Goal: Task Accomplishment & Management: Complete application form

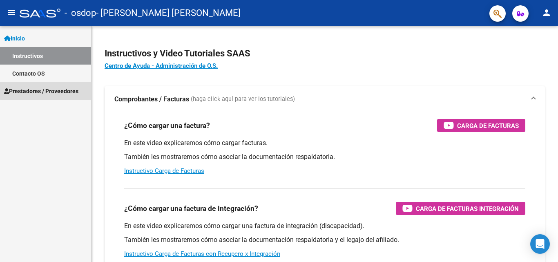
click at [51, 90] on span "Prestadores / Proveedores" at bounding box center [41, 91] width 74 height 9
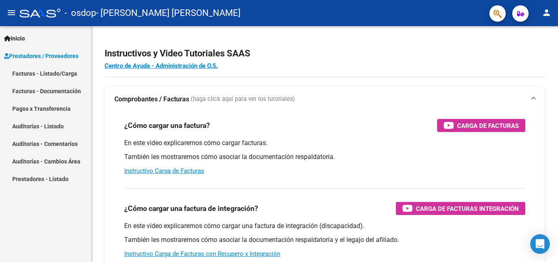
click at [74, 72] on link "Facturas - Listado/Carga" at bounding box center [45, 73] width 91 height 18
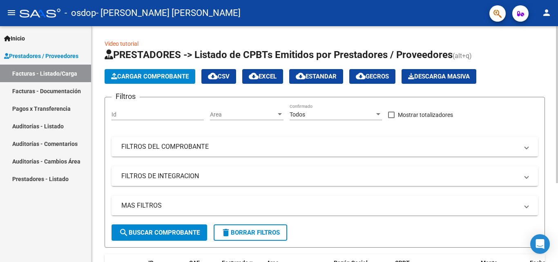
click at [167, 77] on span "Cargar Comprobante" at bounding box center [150, 76] width 78 height 7
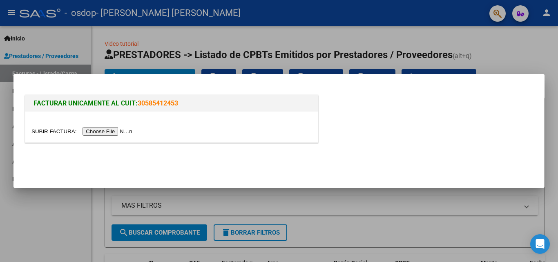
click at [126, 131] on input "file" at bounding box center [82, 131] width 103 height 9
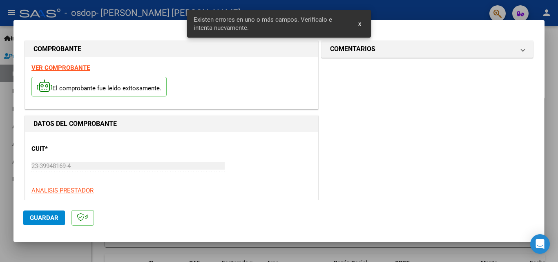
scroll to position [199, 0]
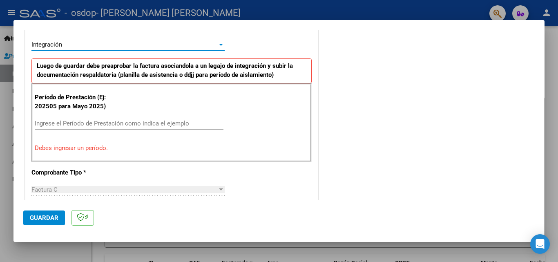
click at [210, 46] on div "Integración" at bounding box center [124, 44] width 186 height 7
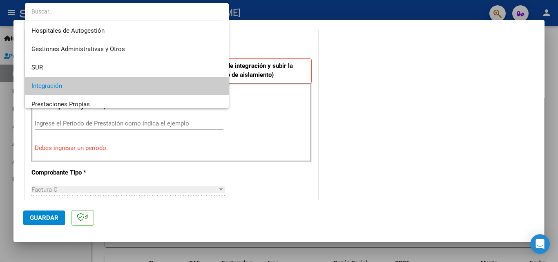
scroll to position [42, 0]
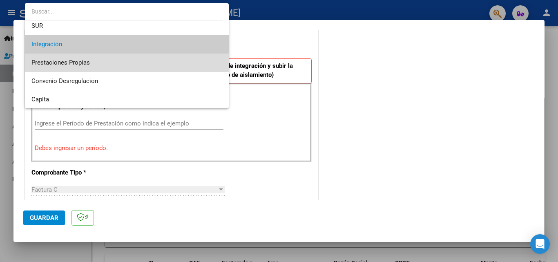
click at [208, 59] on span "Prestaciones Propias" at bounding box center [126, 62] width 191 height 18
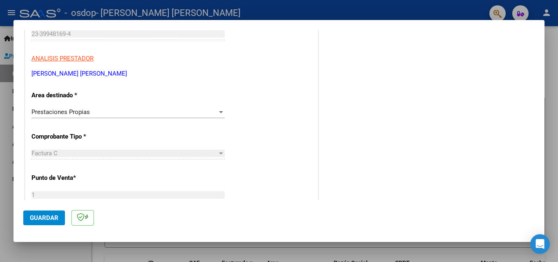
scroll to position [156, 0]
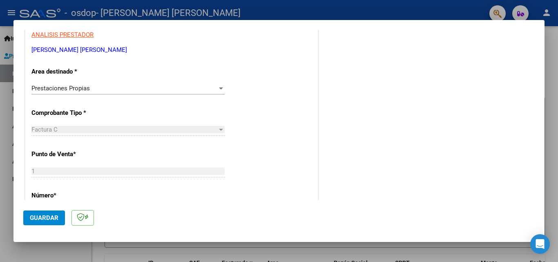
click at [155, 176] on div "1 Ingresar el Nro." at bounding box center [127, 171] width 193 height 12
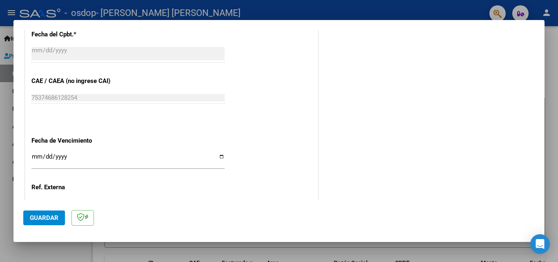
scroll to position [466, 0]
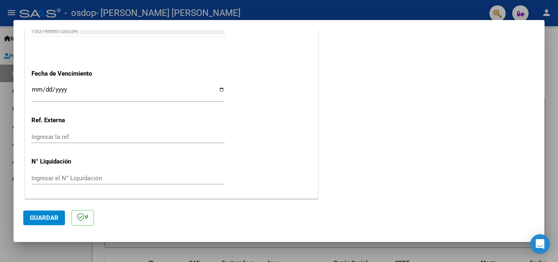
click at [40, 221] on span "Guardar" at bounding box center [44, 217] width 29 height 7
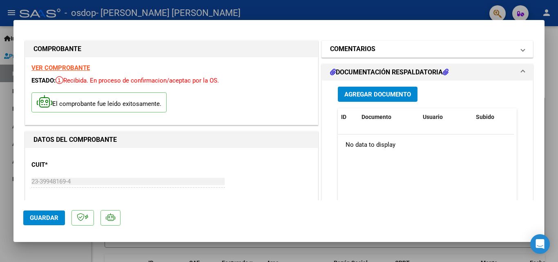
click at [520, 51] on mat-expansion-panel-header "COMENTARIOS" at bounding box center [427, 49] width 211 height 16
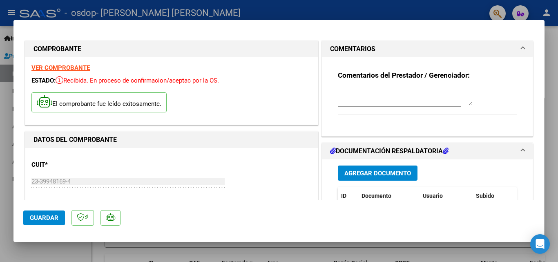
click at [520, 51] on mat-expansion-panel-header "COMENTARIOS" at bounding box center [427, 49] width 211 height 16
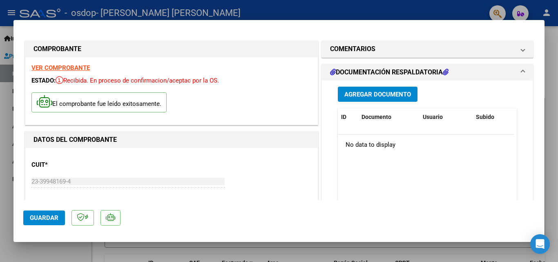
click at [521, 73] on span at bounding box center [522, 72] width 3 height 10
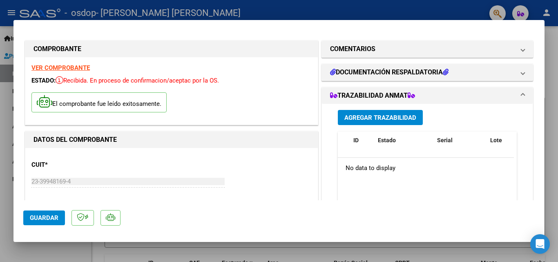
click at [52, 217] on span "Guardar" at bounding box center [44, 217] width 29 height 7
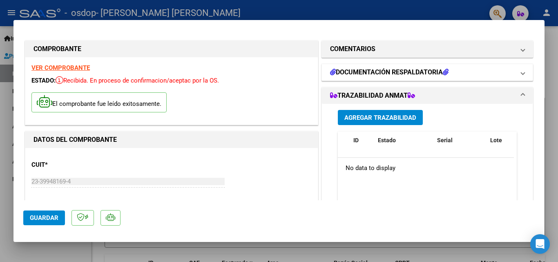
click at [421, 78] on mat-expansion-panel-header "DOCUMENTACIÓN RESPALDATORIA" at bounding box center [427, 72] width 211 height 16
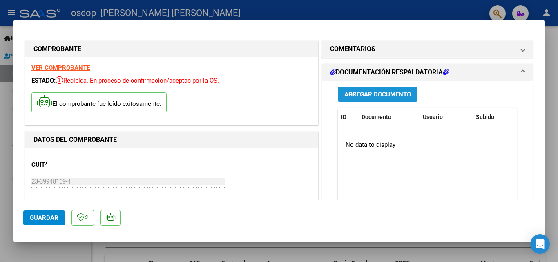
click at [380, 98] on span "Agregar Documento" at bounding box center [377, 94] width 67 height 7
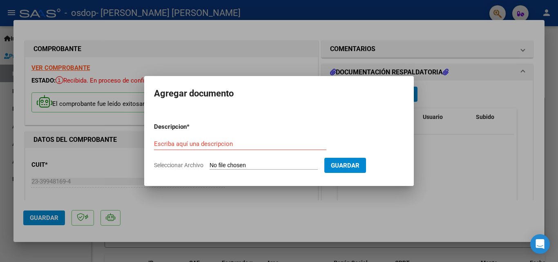
click at [242, 166] on input "Seleccionar Archivo" at bounding box center [263, 166] width 108 height 8
click at [358, 210] on div at bounding box center [279, 131] width 558 height 262
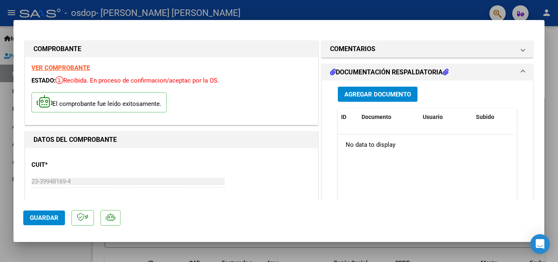
click at [502, 72] on mat-panel-title "DOCUMENTACIÓN RESPALDATORIA" at bounding box center [422, 72] width 185 height 10
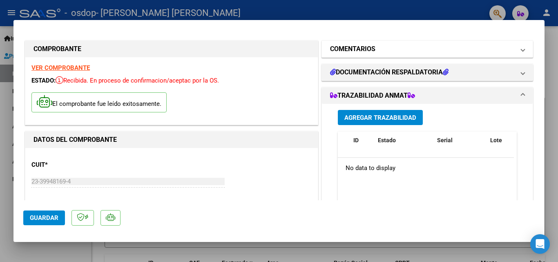
click at [502, 53] on mat-panel-title "COMENTARIOS" at bounding box center [422, 49] width 185 height 10
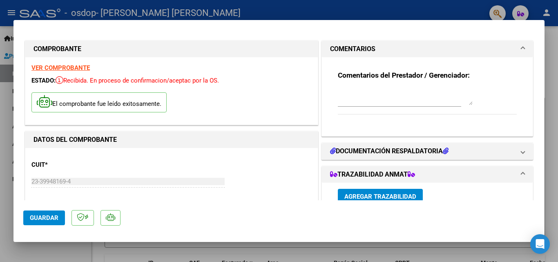
click at [502, 53] on mat-panel-title "COMENTARIOS" at bounding box center [422, 49] width 185 height 10
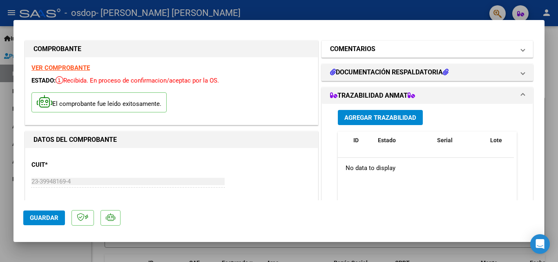
click at [502, 53] on mat-panel-title "COMENTARIOS" at bounding box center [422, 49] width 185 height 10
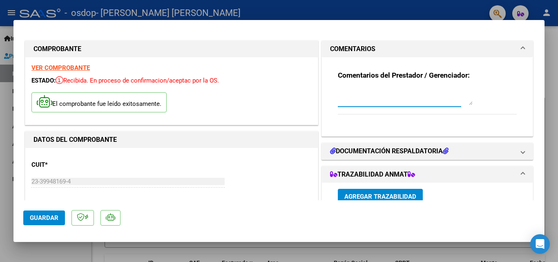
click at [388, 97] on textarea at bounding box center [405, 97] width 135 height 16
click at [513, 52] on span "COMENTARIOS" at bounding box center [425, 49] width 191 height 10
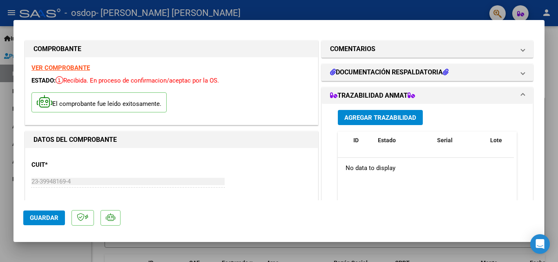
click at [61, 67] on strong "VER COMPROBANTE" at bounding box center [60, 67] width 58 height 7
click at [555, 84] on div at bounding box center [279, 131] width 558 height 262
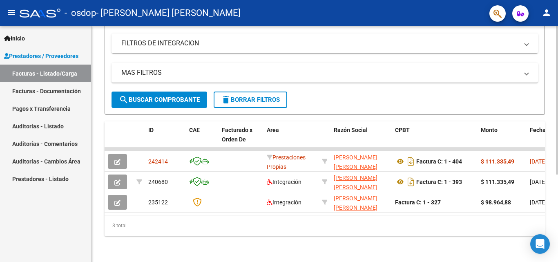
scroll to position [139, 0]
click at [557, 142] on div at bounding box center [557, 187] width 2 height 148
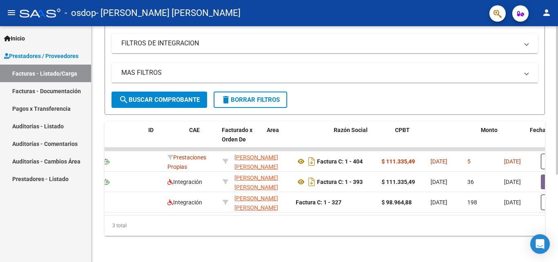
scroll to position [0, 0]
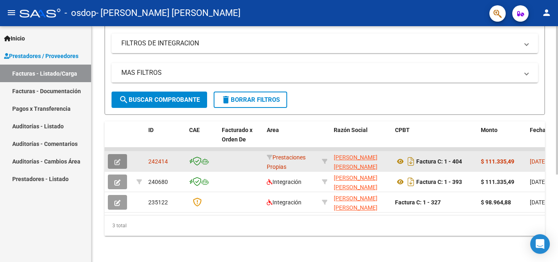
click at [120, 159] on icon "button" at bounding box center [117, 162] width 6 height 6
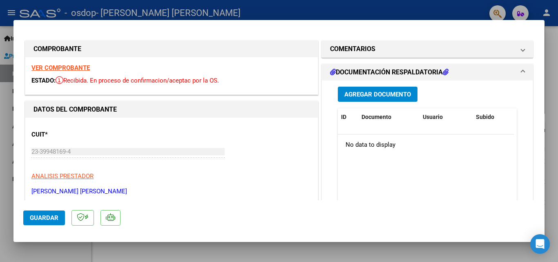
click at [554, 142] on div at bounding box center [279, 131] width 558 height 262
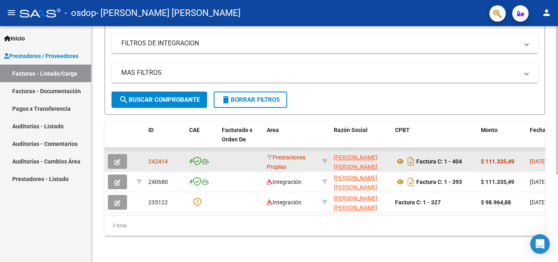
click at [159, 158] on span "242414" at bounding box center [158, 161] width 20 height 7
click at [141, 155] on datatable-body-cell at bounding box center [139, 161] width 12 height 20
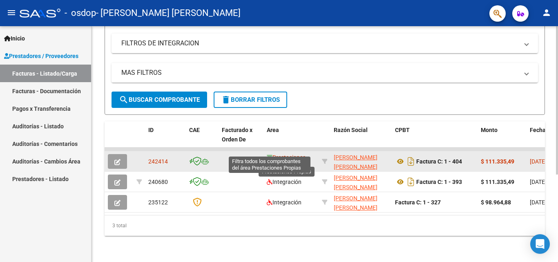
click at [269, 154] on icon at bounding box center [270, 157] width 6 height 6
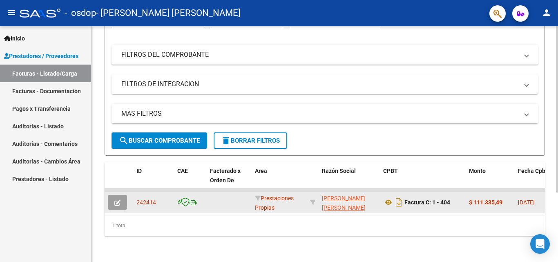
scroll to position [98, 0]
click at [289, 200] on div "Prestaciones Propias" at bounding box center [279, 201] width 49 height 17
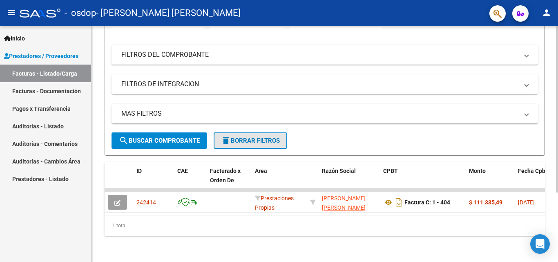
click at [271, 137] on span "delete Borrar Filtros" at bounding box center [250, 140] width 59 height 7
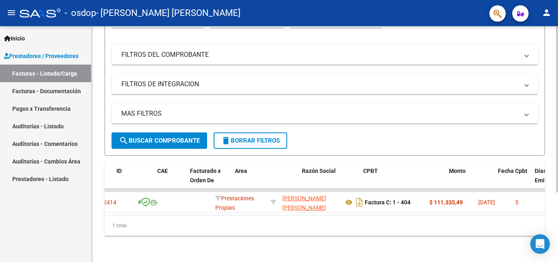
scroll to position [0, 0]
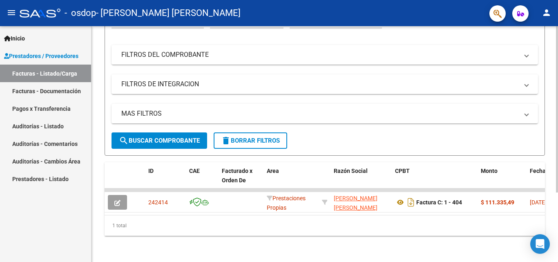
click at [557, 135] on div at bounding box center [557, 179] width 2 height 166
click at [165, 132] on button "search Buscar Comprobante" at bounding box center [159, 140] width 96 height 16
click at [557, 170] on div at bounding box center [557, 179] width 2 height 166
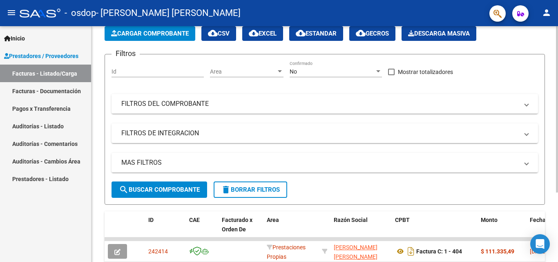
scroll to position [42, 0]
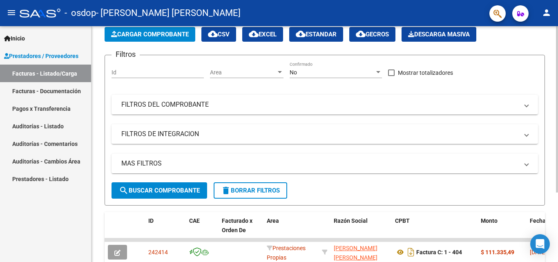
click at [557, 84] on div at bounding box center [557, 141] width 2 height 166
click at [520, 100] on span "FILTROS DEL COMPROBANTE" at bounding box center [322, 104] width 403 height 9
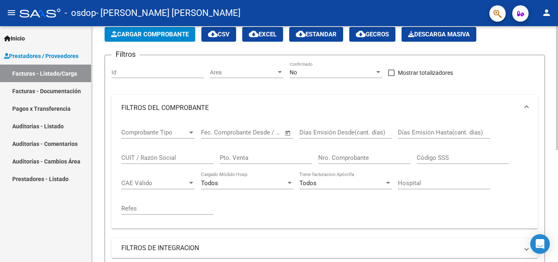
click at [520, 100] on mat-expansion-panel-header "FILTROS DEL COMPROBANTE" at bounding box center [324, 108] width 426 height 26
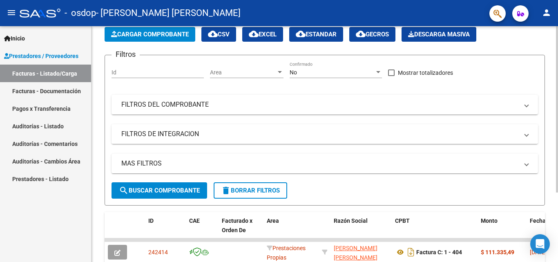
click at [530, 130] on mat-expansion-panel-header "FILTROS DE INTEGRACION" at bounding box center [324, 134] width 426 height 20
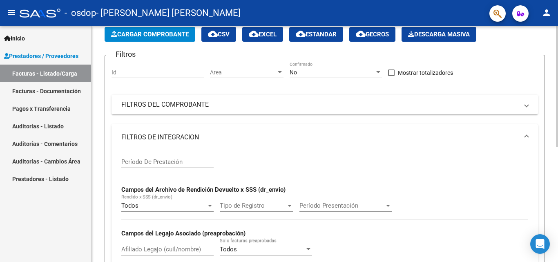
click at [530, 130] on mat-expansion-panel-header "FILTROS DE INTEGRACION" at bounding box center [324, 137] width 426 height 26
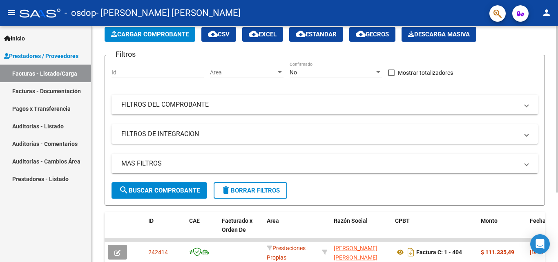
click at [555, 129] on div "Video tutorial PRESTADORES -> Listado de CPBTs Emitidos por Prestadores / Prove…" at bounding box center [324, 147] width 466 height 327
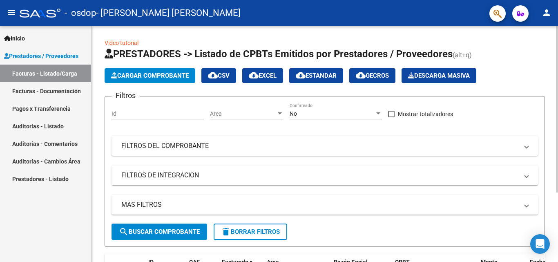
scroll to position [0, 0]
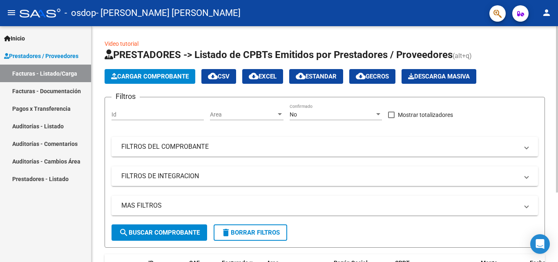
click at [557, 83] on div at bounding box center [557, 109] width 2 height 166
click at [163, 77] on span "Cargar Comprobante" at bounding box center [150, 76] width 78 height 7
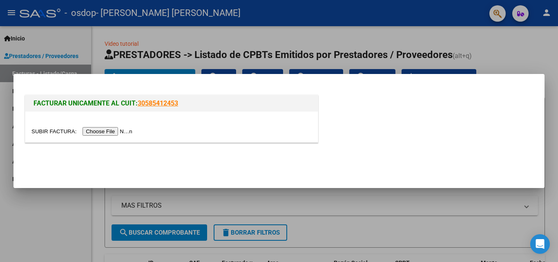
click at [109, 128] on input "file" at bounding box center [82, 131] width 103 height 9
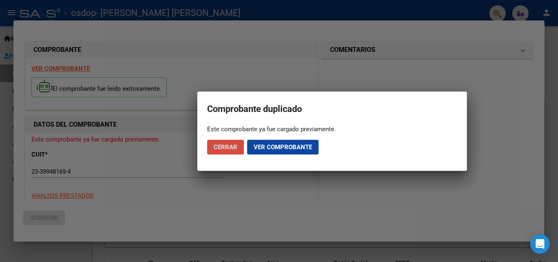
click at [227, 146] on span "Cerrar" at bounding box center [225, 146] width 24 height 7
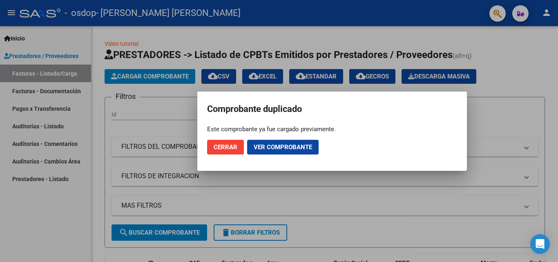
click at [520, 103] on div at bounding box center [279, 131] width 558 height 262
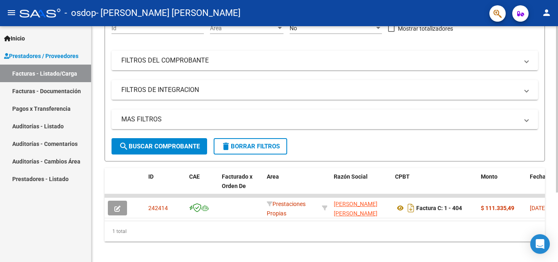
scroll to position [98, 0]
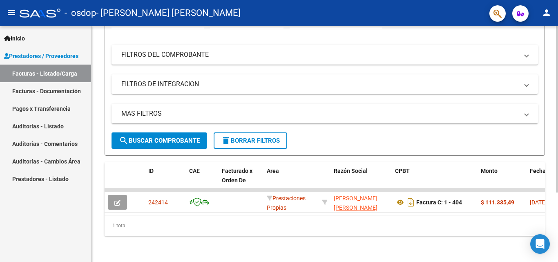
click at [557, 154] on div at bounding box center [557, 179] width 2 height 166
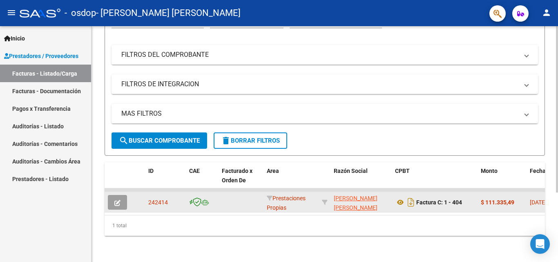
click at [219, 195] on datatable-body-cell at bounding box center [240, 202] width 45 height 20
click at [509, 203] on datatable-body-cell "$ 111.335,49" at bounding box center [501, 202] width 49 height 20
click at [116, 200] on icon "button" at bounding box center [117, 203] width 6 height 6
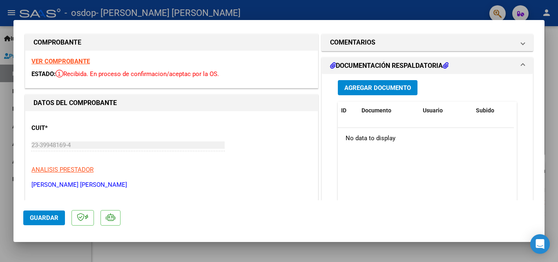
scroll to position [0, 0]
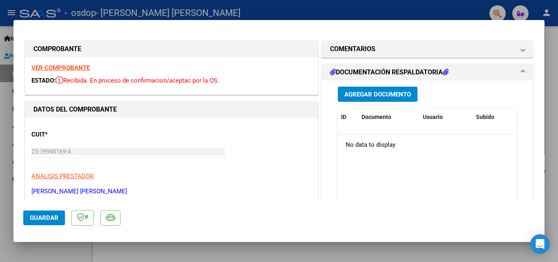
click at [433, 69] on h1 "DOCUMENTACIÓN RESPALDATORIA" at bounding box center [389, 72] width 118 height 10
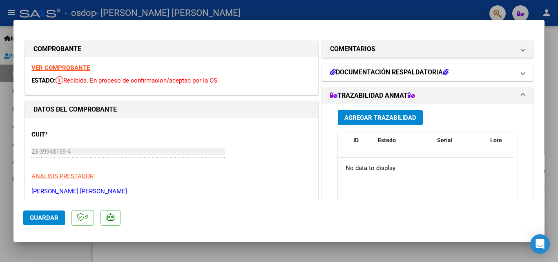
click at [433, 69] on h1 "DOCUMENTACIÓN RESPALDATORIA" at bounding box center [389, 72] width 118 height 10
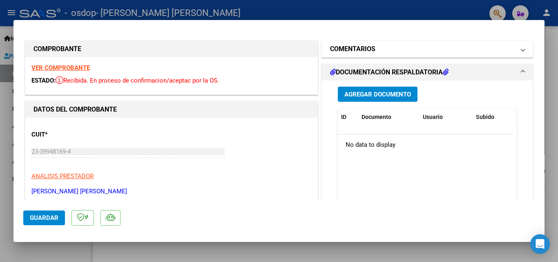
click at [482, 55] on mat-expansion-panel-header "COMENTARIOS" at bounding box center [427, 49] width 211 height 16
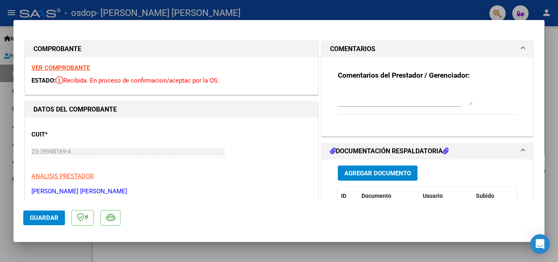
click at [482, 55] on mat-expansion-panel-header "COMENTARIOS" at bounding box center [427, 49] width 211 height 16
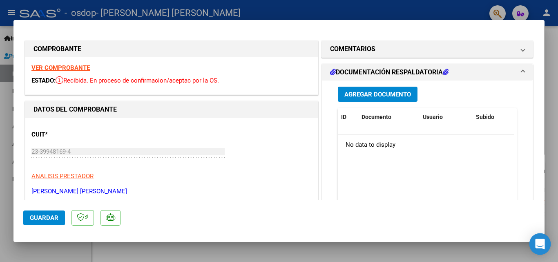
click at [545, 243] on div "Open Intercom Messenger" at bounding box center [540, 244] width 22 height 22
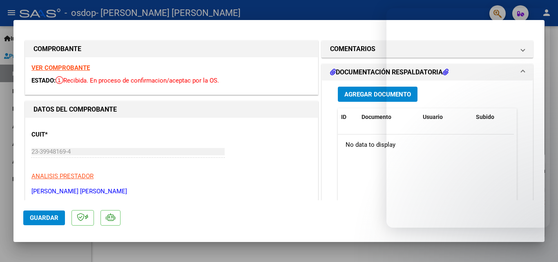
click at [322, 200] on div "Agregar Documento ID Documento Usuario Subido Acción No data to display 0 total…" at bounding box center [427, 164] width 211 height 169
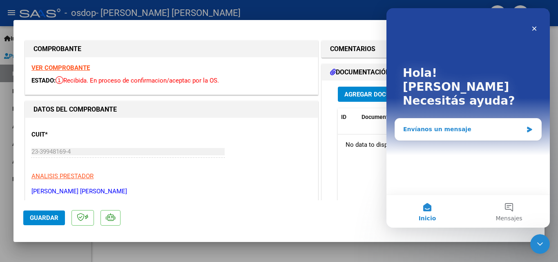
click at [455, 125] on div "Envíanos un mensaje" at bounding box center [463, 129] width 120 height 9
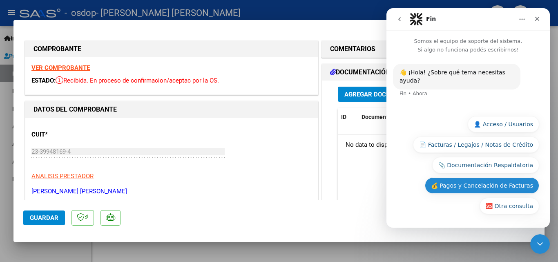
click at [467, 188] on button "💰 Pagos y Cancelación de Facturas" at bounding box center [482, 185] width 114 height 16
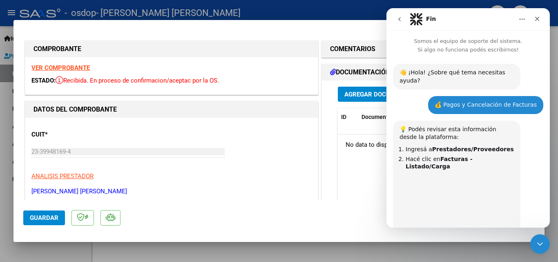
scroll to position [333, 0]
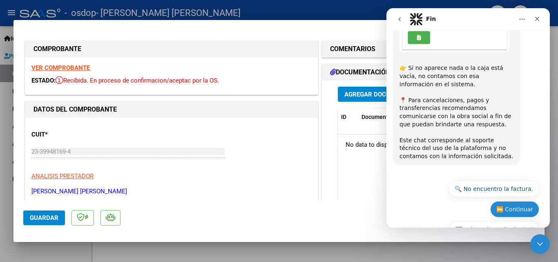
click at [525, 201] on button "⏭️ Continuar" at bounding box center [514, 209] width 49 height 16
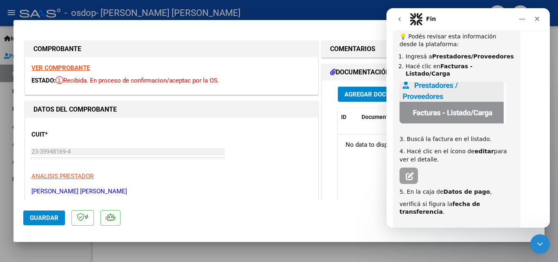
scroll to position [96, 0]
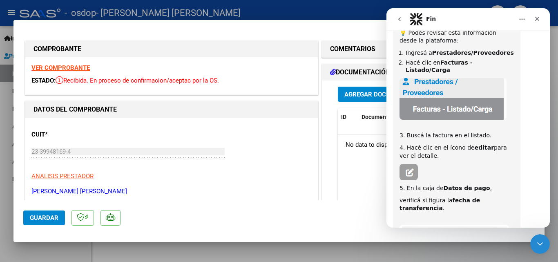
click at [550, 171] on div at bounding box center [279, 131] width 558 height 262
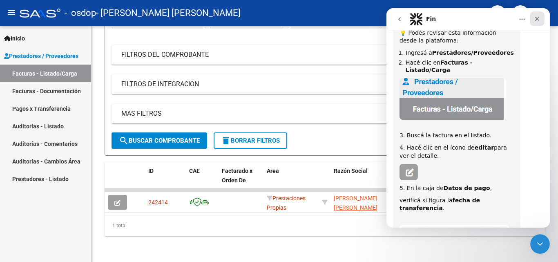
click at [540, 19] on icon "Cerrar" at bounding box center [537, 19] width 7 height 7
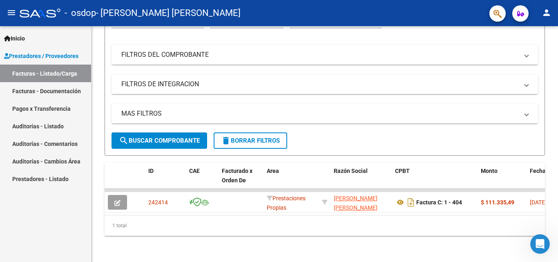
scroll to position [361, 0]
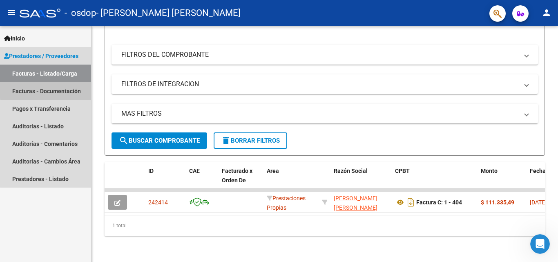
click at [64, 88] on link "Facturas - Documentación" at bounding box center [45, 91] width 91 height 18
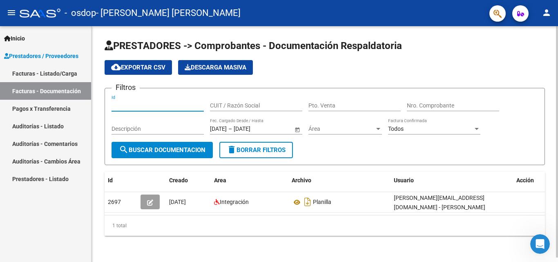
click at [149, 105] on input "Id" at bounding box center [157, 105] width 92 height 7
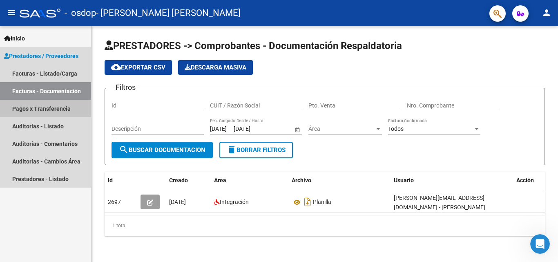
click at [68, 108] on link "Pagos x Transferencia" at bounding box center [45, 109] width 91 height 18
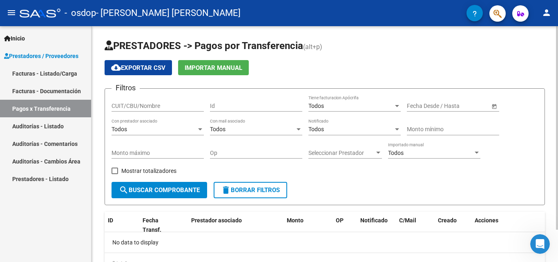
click at [557, 73] on div at bounding box center [557, 127] width 2 height 203
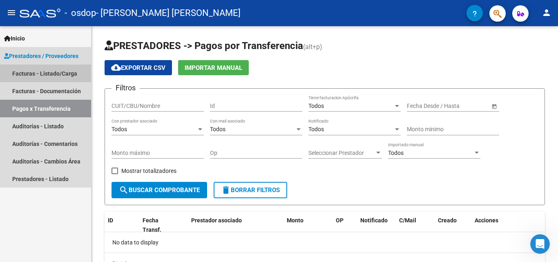
click at [80, 71] on link "Facturas - Listado/Carga" at bounding box center [45, 73] width 91 height 18
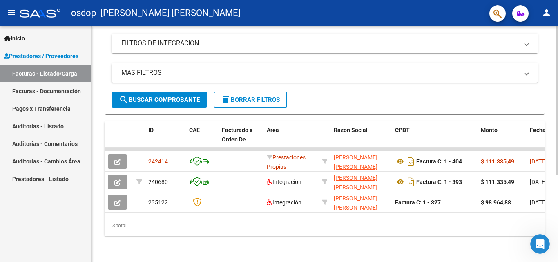
scroll to position [139, 0]
click at [557, 135] on div at bounding box center [557, 187] width 2 height 148
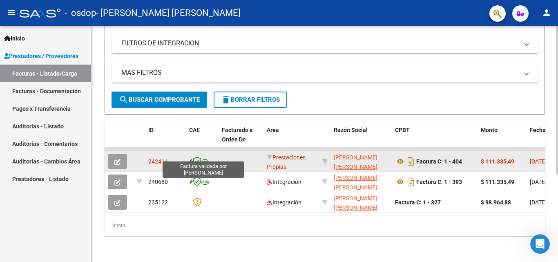
click at [198, 156] on icon at bounding box center [197, 160] width 9 height 9
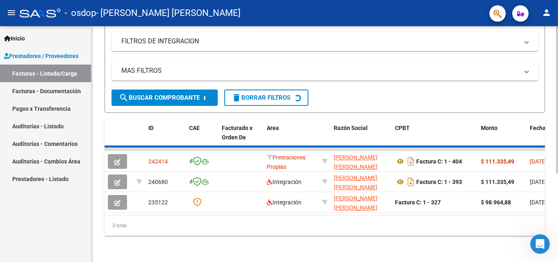
scroll to position [119, 0]
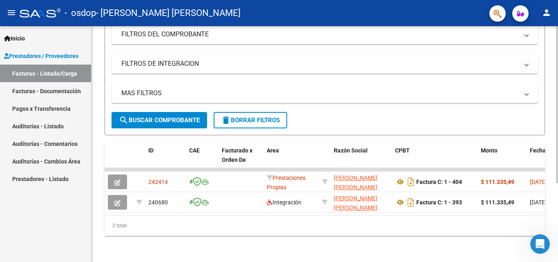
drag, startPoint x: 212, startPoint y: 210, endPoint x: 248, endPoint y: 209, distance: 35.9
click at [248, 209] on datatable-body "242414 Prestaciones Propias [PERSON_NAME] [PERSON_NAME] 23399481694 Factura C: …" at bounding box center [324, 191] width 440 height 47
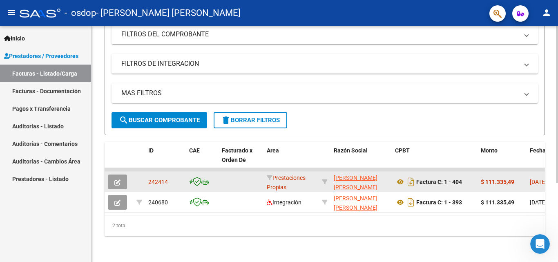
click at [234, 174] on datatable-body-cell at bounding box center [240, 181] width 45 height 20
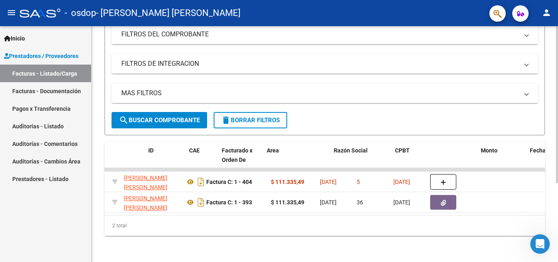
scroll to position [0, 0]
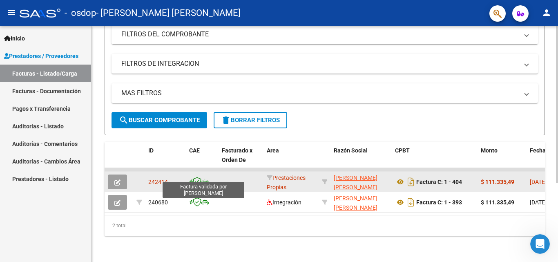
click at [196, 177] on icon at bounding box center [197, 181] width 9 height 9
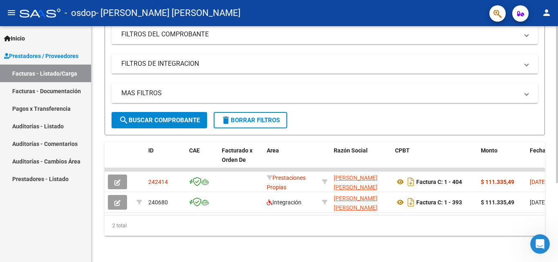
click at [557, 133] on div at bounding box center [557, 183] width 2 height 157
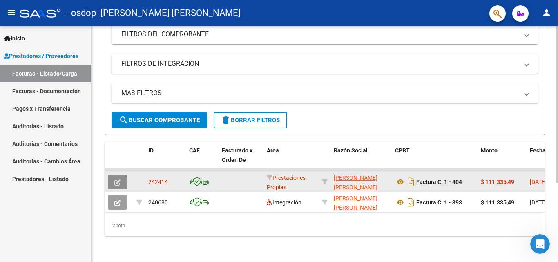
click at [122, 177] on button "button" at bounding box center [117, 181] width 19 height 15
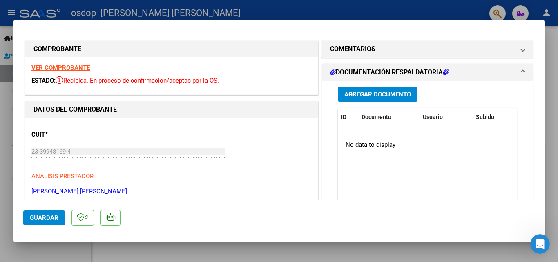
click at [156, 80] on span "Recibida. En proceso de confirmacion/aceptac por la OS." at bounding box center [137, 80] width 163 height 7
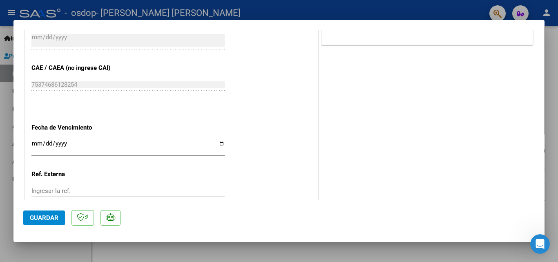
scroll to position [452, 0]
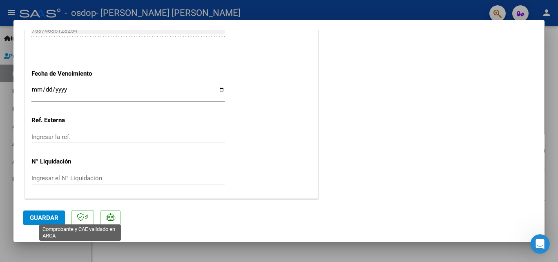
click at [78, 217] on icon at bounding box center [81, 217] width 8 height 8
click at [104, 220] on p at bounding box center [110, 218] width 20 height 16
click at [557, 49] on div at bounding box center [279, 131] width 558 height 262
type input "$ 0,00"
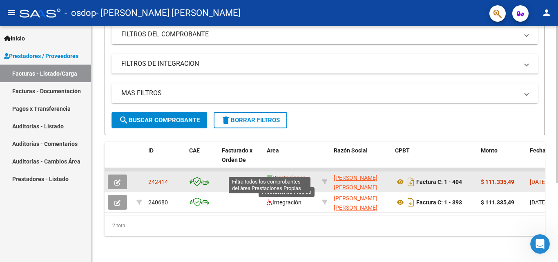
click at [269, 175] on icon at bounding box center [270, 178] width 6 height 6
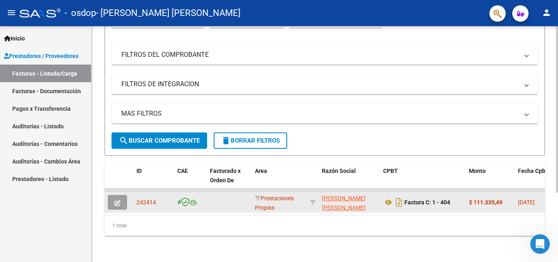
scroll to position [98, 0]
click at [299, 194] on div "Prestaciones Propias" at bounding box center [279, 201] width 49 height 17
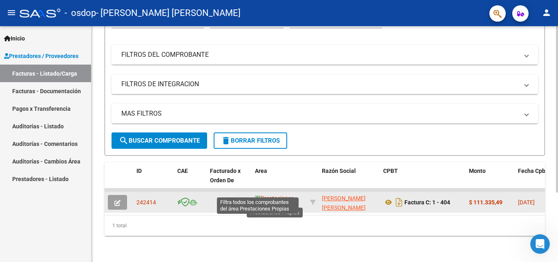
click at [257, 195] on icon at bounding box center [258, 198] width 6 height 6
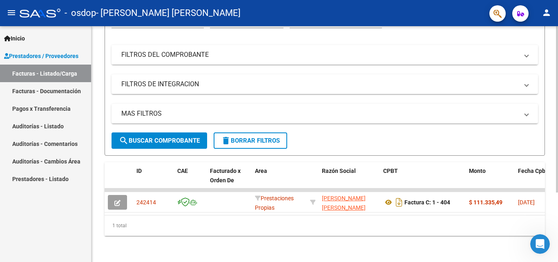
click at [481, 50] on mat-panel-title "FILTROS DEL COMPROBANTE" at bounding box center [319, 54] width 397 height 9
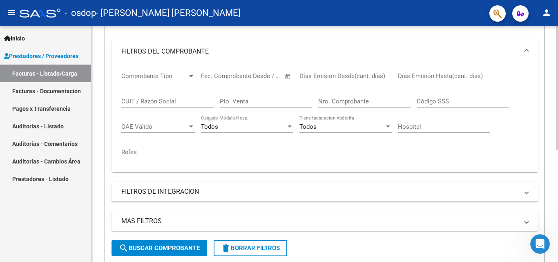
click at [481, 44] on mat-expansion-panel-header "FILTROS DEL COMPROBANTE" at bounding box center [324, 51] width 426 height 26
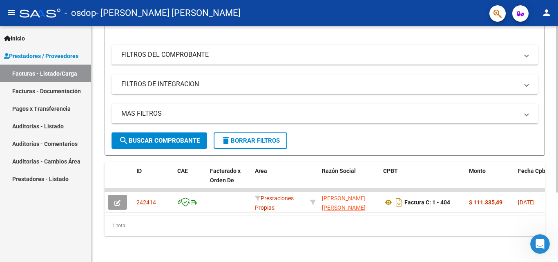
click at [480, 67] on div "Filtros Id Prestaciones Propias Area Todos Confirmado Mostrar totalizadores FIL…" at bounding box center [324, 72] width 426 height 120
click at [485, 81] on mat-panel-title "FILTROS DE INTEGRACION" at bounding box center [319, 84] width 397 height 9
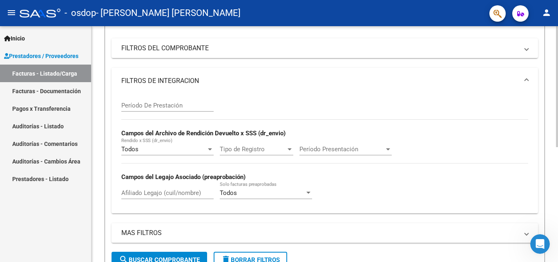
click at [485, 81] on mat-panel-title "FILTROS DE INTEGRACION" at bounding box center [319, 80] width 397 height 9
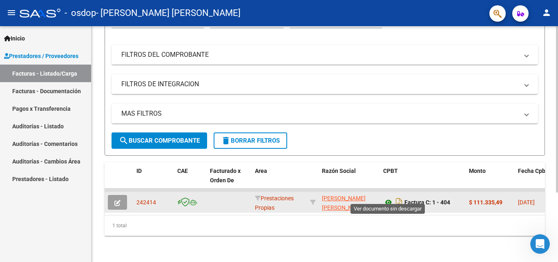
click at [386, 197] on icon at bounding box center [388, 202] width 11 height 10
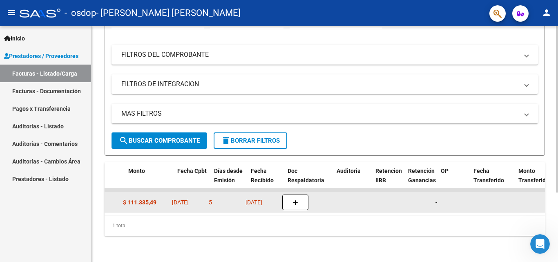
scroll to position [0, 340]
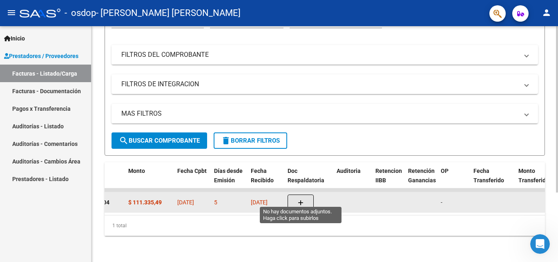
click at [300, 200] on icon "button" at bounding box center [301, 203] width 6 height 6
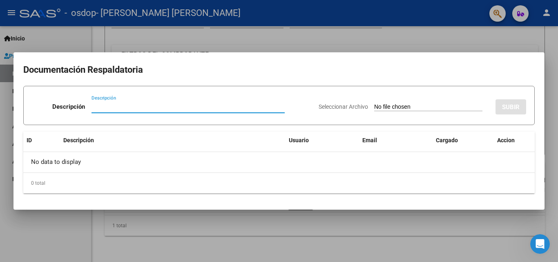
click at [181, 105] on input "Descripción" at bounding box center [187, 106] width 193 height 7
click at [480, 225] on div at bounding box center [279, 131] width 558 height 262
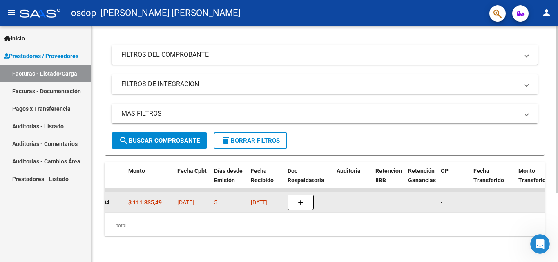
click at [341, 202] on datatable-body-cell at bounding box center [352, 202] width 39 height 20
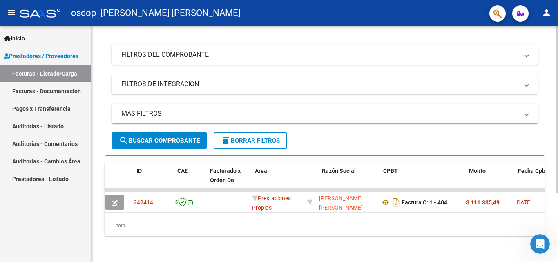
scroll to position [0, 0]
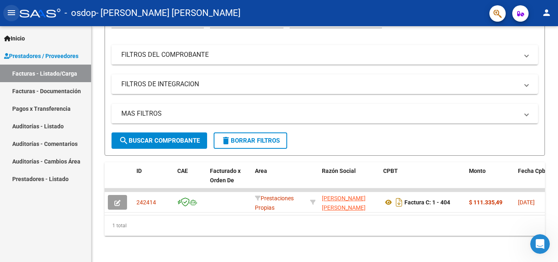
click at [16, 10] on mat-icon "menu" at bounding box center [12, 13] width 10 height 10
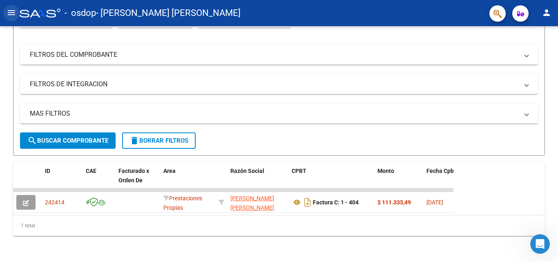
click at [16, 10] on mat-icon "menu" at bounding box center [12, 13] width 10 height 10
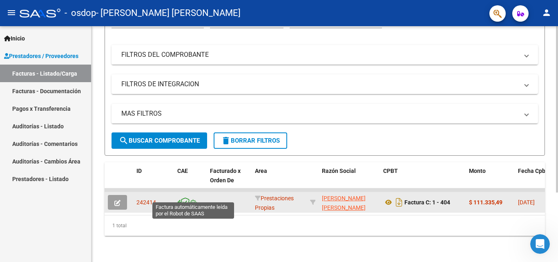
click at [192, 199] on icon at bounding box center [192, 202] width 7 height 6
click at [472, 199] on strong "$ 111.335,49" at bounding box center [485, 202] width 33 height 7
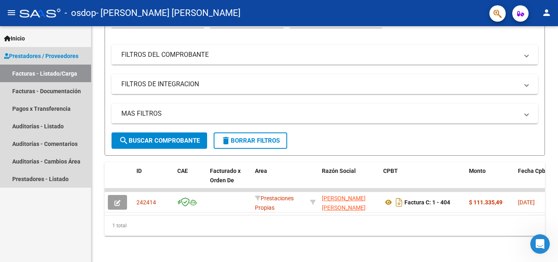
click at [60, 56] on span "Prestadores / Proveedores" at bounding box center [41, 55] width 74 height 9
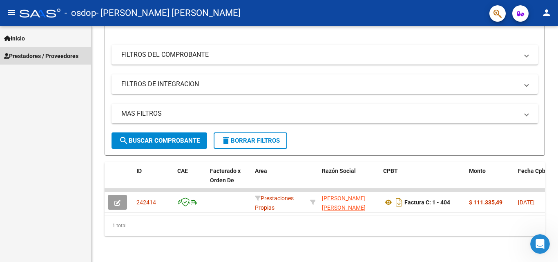
click at [60, 56] on span "Prestadores / Proveedores" at bounding box center [41, 55] width 74 height 9
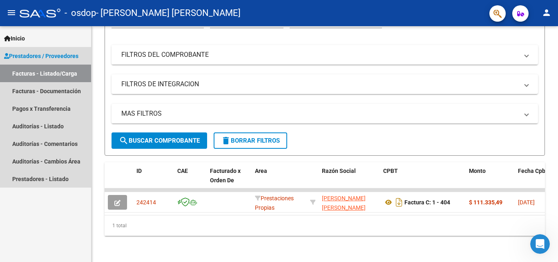
click at [69, 74] on link "Facturas - Listado/Carga" at bounding box center [45, 73] width 91 height 18
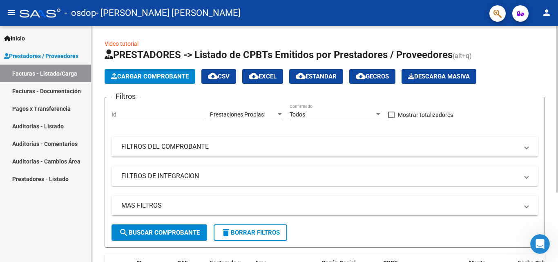
click at [557, 76] on div at bounding box center [557, 109] width 2 height 166
click at [176, 117] on input "Id" at bounding box center [157, 114] width 92 height 7
click at [394, 112] on span at bounding box center [391, 114] width 7 height 7
click at [391, 118] on input "Mostrar totalizadores" at bounding box center [391, 118] width 0 height 0
checkbox input "true"
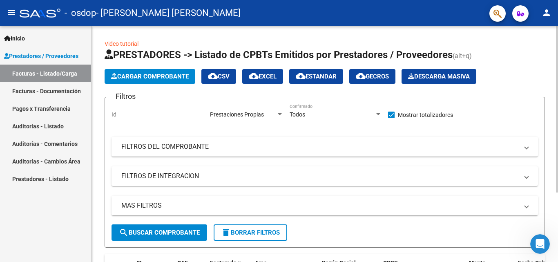
click at [265, 119] on div "Prestaciones Propias Area" at bounding box center [246, 112] width 73 height 16
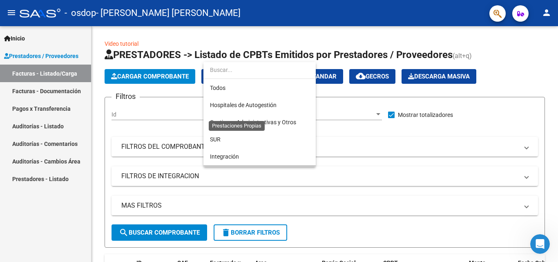
scroll to position [59, 0]
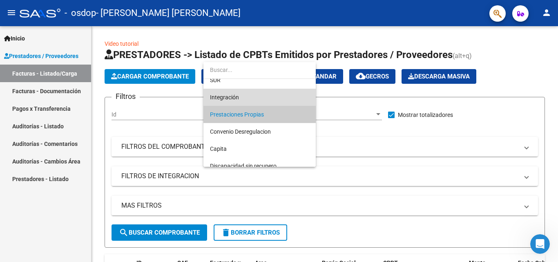
click at [295, 99] on span "Integración" at bounding box center [259, 97] width 99 height 17
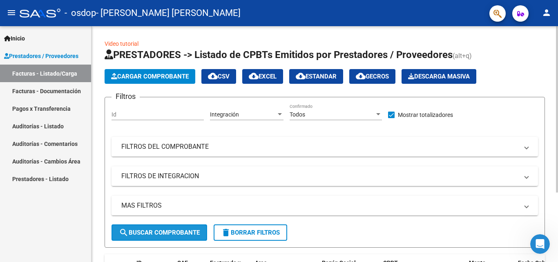
click at [192, 234] on span "search Buscar Comprobante" at bounding box center [159, 232] width 81 height 7
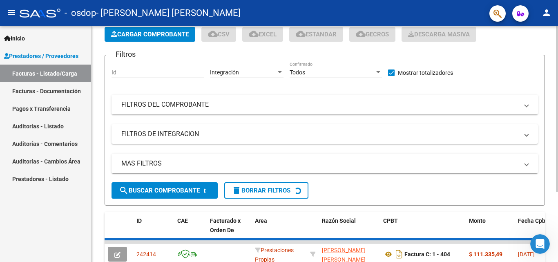
scroll to position [75, 0]
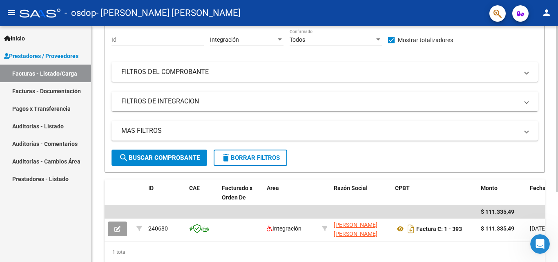
click at [557, 203] on div at bounding box center [557, 160] width 2 height 165
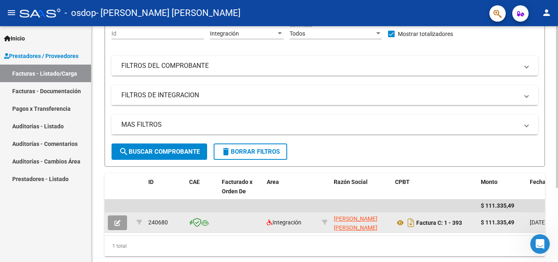
click at [380, 223] on app-link-go-to "[PERSON_NAME] [PERSON_NAME]" at bounding box center [360, 223] width 55 height 19
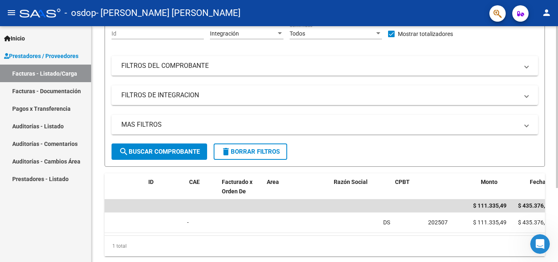
scroll to position [0, 0]
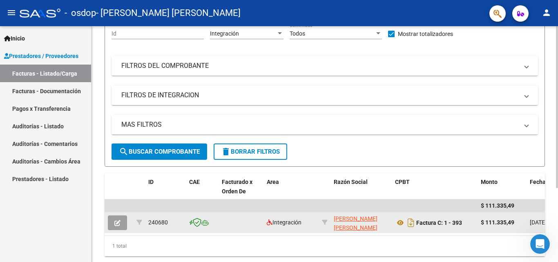
click at [119, 225] on icon "button" at bounding box center [117, 223] width 6 height 6
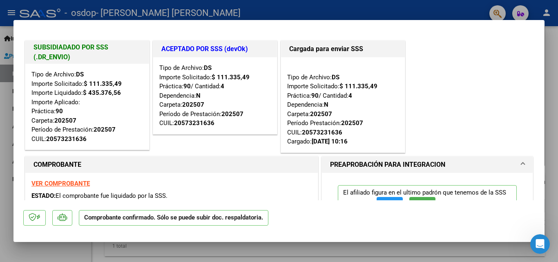
click at [231, 130] on div "Tipo de Archivo: DS Importe Solicitado: $ 111.335,49 Práctica: 90 / Cantidad: 4…" at bounding box center [215, 95] width 124 height 77
click at [5, 179] on div at bounding box center [279, 131] width 558 height 262
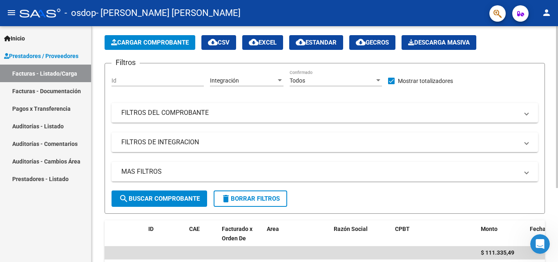
click at [557, 77] on div at bounding box center [557, 132] width 2 height 162
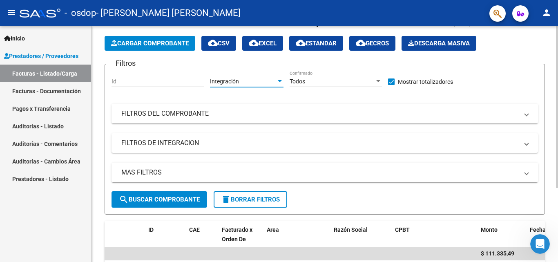
click at [272, 80] on div "Integración" at bounding box center [243, 81] width 66 height 7
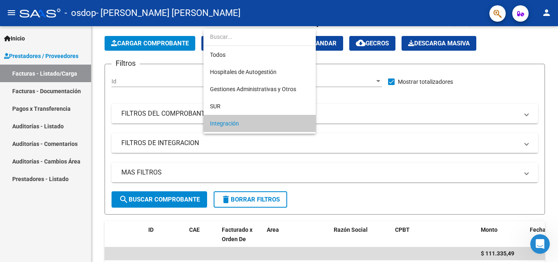
scroll to position [42, 0]
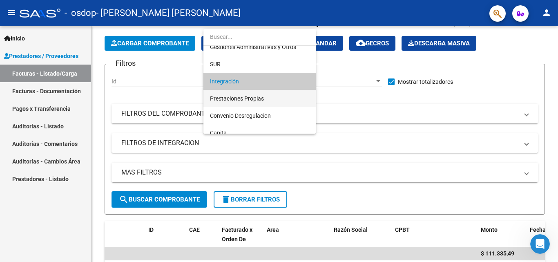
click at [271, 96] on span "Prestaciones Propias" at bounding box center [259, 98] width 99 height 17
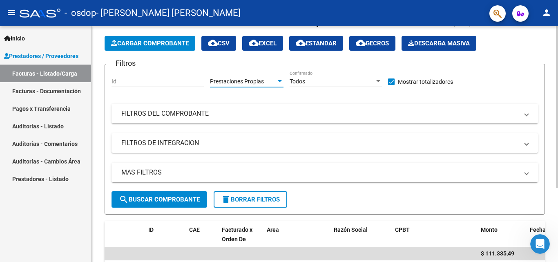
scroll to position [51, 0]
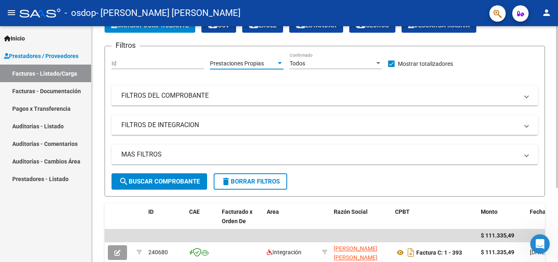
click at [557, 124] on div at bounding box center [557, 144] width 2 height 162
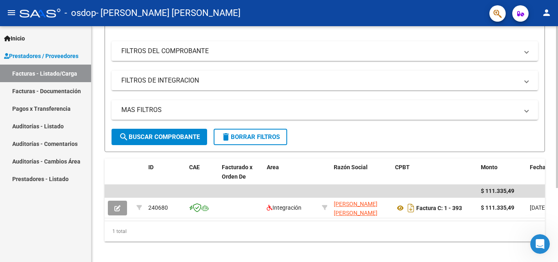
click at [557, 130] on div at bounding box center [557, 177] width 2 height 162
click at [201, 136] on button "search Buscar Comprobante" at bounding box center [159, 137] width 96 height 16
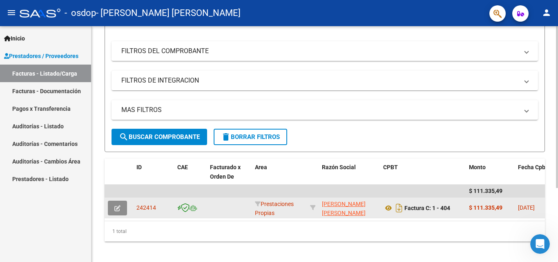
click at [123, 205] on button "button" at bounding box center [117, 207] width 19 height 15
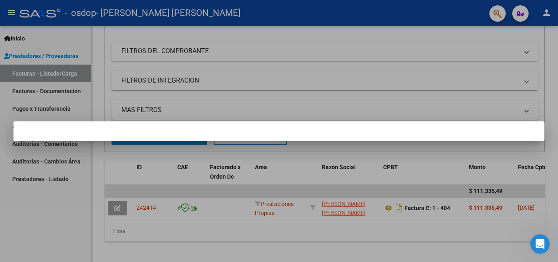
click at [211, 133] on mat-dialog-container at bounding box center [278, 131] width 531 height 20
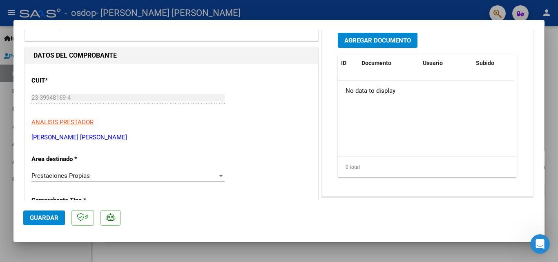
scroll to position [0, 0]
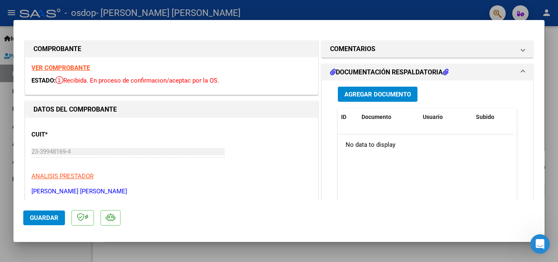
click at [60, 66] on strong "VER COMPROBANTE" at bounding box center [60, 67] width 58 height 7
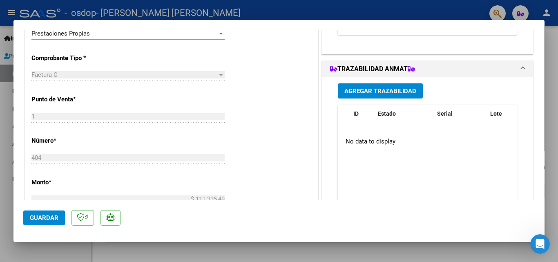
scroll to position [198, 0]
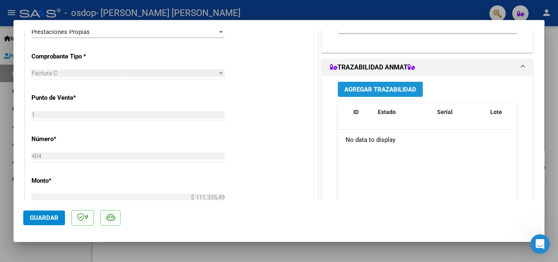
click at [401, 84] on button "Agregar Trazabilidad" at bounding box center [380, 89] width 85 height 15
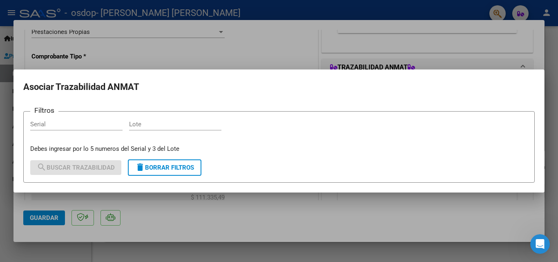
click at [210, 191] on mat-dialog-container "Asociar Trazabilidad ANMAT Filtros Serial Lote Debes ingresar por lo 5 numeros …" at bounding box center [278, 130] width 531 height 123
click at [260, 198] on div at bounding box center [279, 131] width 558 height 262
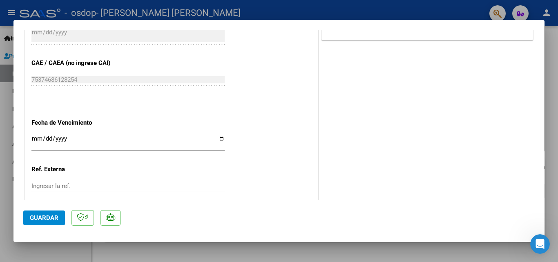
scroll to position [452, 0]
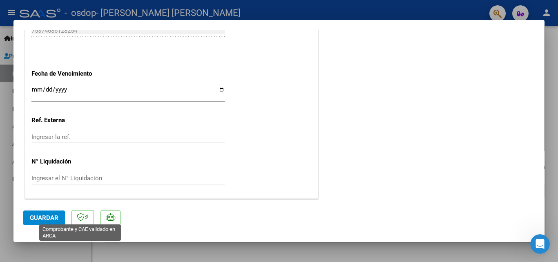
click at [80, 218] on icon at bounding box center [81, 217] width 8 height 8
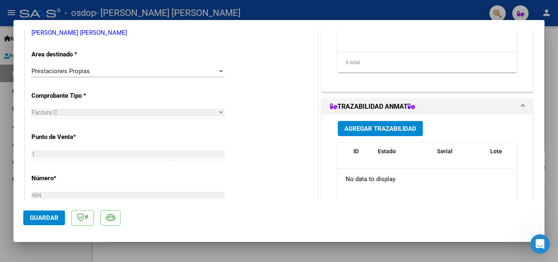
scroll to position [0, 0]
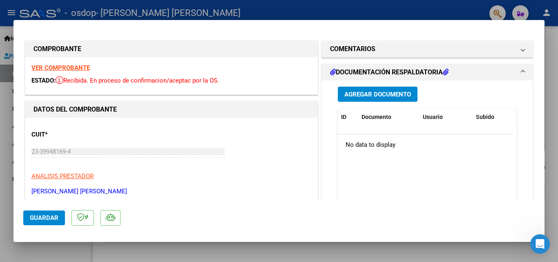
drag, startPoint x: 42, startPoint y: 81, endPoint x: 59, endPoint y: 78, distance: 17.7
click at [42, 81] on span "ESTADO:" at bounding box center [43, 80] width 24 height 7
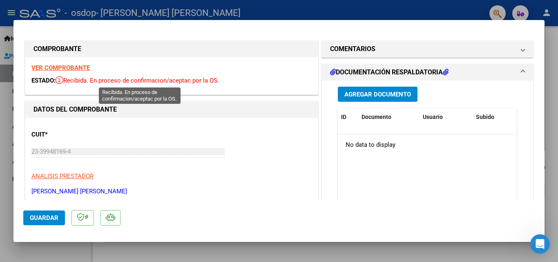
click at [66, 80] on span "Recibida. En proceso de confirmacion/aceptac por la OS." at bounding box center [137, 80] width 163 height 7
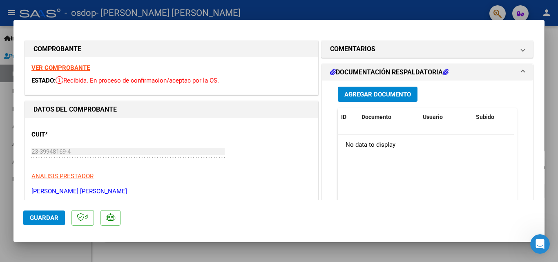
click at [3, 179] on div at bounding box center [279, 131] width 558 height 262
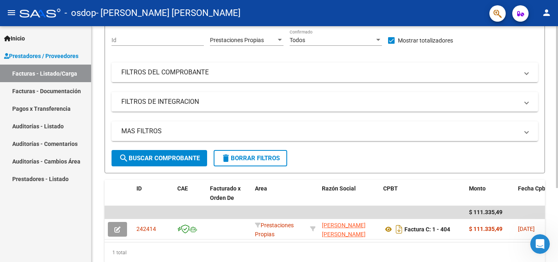
scroll to position [77, 0]
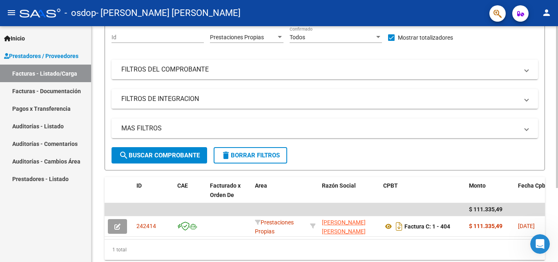
click at [557, 111] on div at bounding box center [557, 163] width 2 height 162
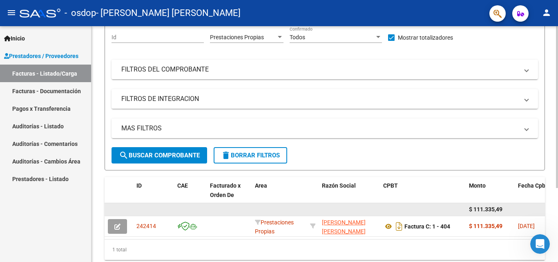
click at [521, 208] on datatable-body-cell at bounding box center [532, 209] width 37 height 13
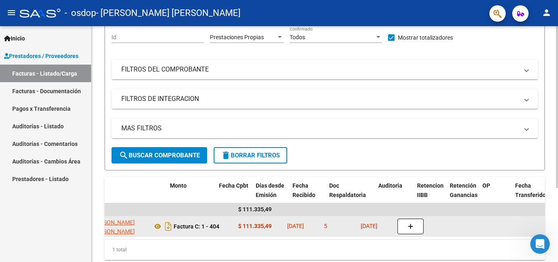
scroll to position [0, 299]
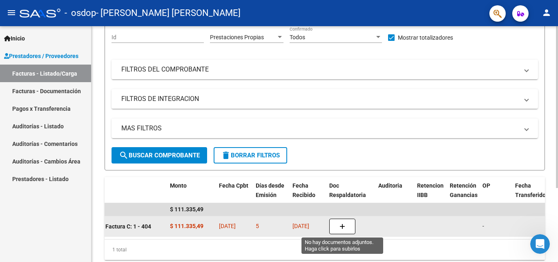
click at [333, 222] on button "button" at bounding box center [342, 226] width 26 height 16
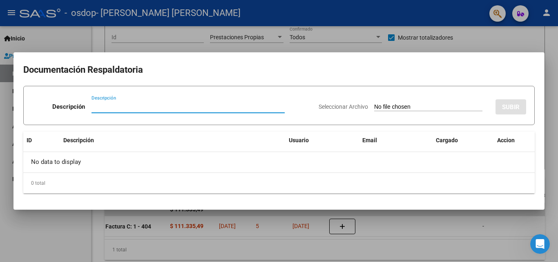
click at [128, 107] on input "Descripción" at bounding box center [187, 106] width 193 height 7
click at [527, 45] on div at bounding box center [279, 131] width 558 height 262
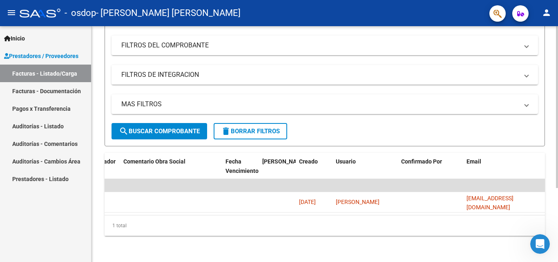
scroll to position [108, 0]
click at [557, 237] on div at bounding box center [557, 181] width 2 height 162
drag, startPoint x: 528, startPoint y: 207, endPoint x: 538, endPoint y: 207, distance: 10.6
click at [538, 207] on datatable-body "$ 111.335,49 242414 Prestaciones Propias [PERSON_NAME] [PERSON_NAME] 2339948169…" at bounding box center [324, 197] width 440 height 36
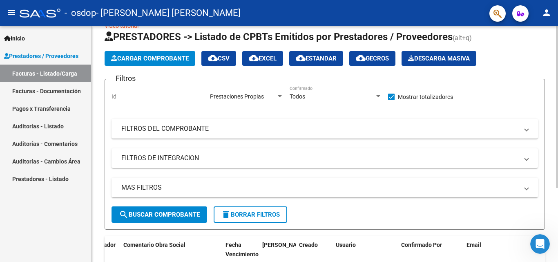
scroll to position [0, 0]
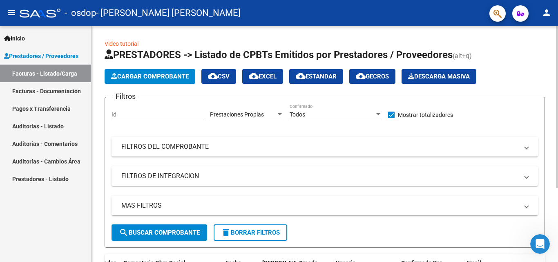
click at [557, 84] on div at bounding box center [557, 107] width 2 height 162
click at [158, 73] on span "Cargar Comprobante" at bounding box center [150, 76] width 78 height 7
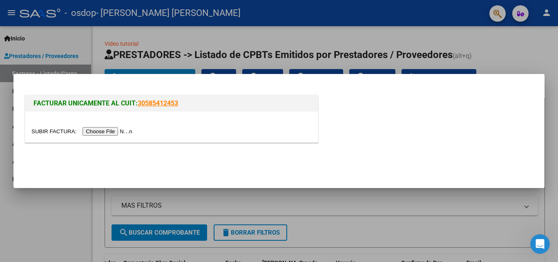
click at [123, 133] on input "file" at bounding box center [82, 131] width 103 height 9
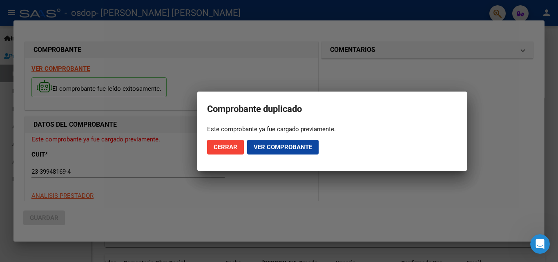
click at [153, 216] on div at bounding box center [279, 131] width 558 height 262
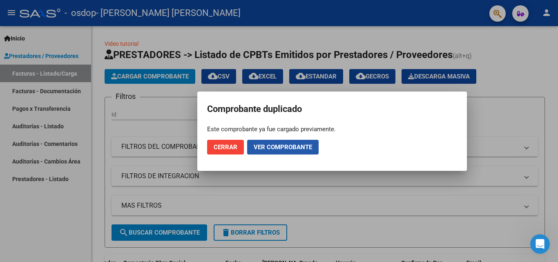
click at [280, 145] on span "Ver comprobante" at bounding box center [282, 146] width 58 height 7
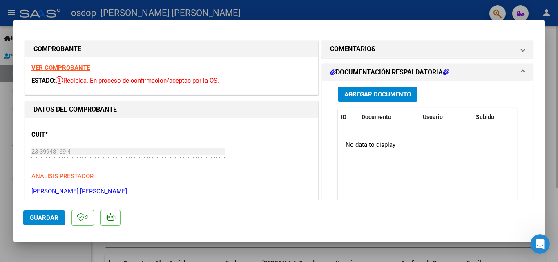
click at [555, 56] on div at bounding box center [279, 131] width 558 height 262
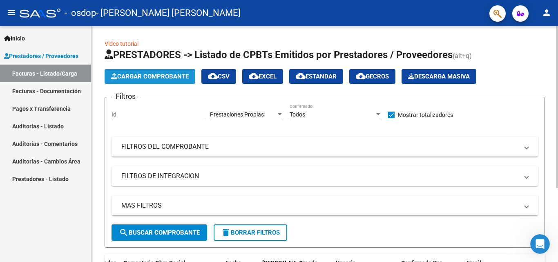
click at [164, 76] on span "Cargar Comprobante" at bounding box center [150, 76] width 78 height 7
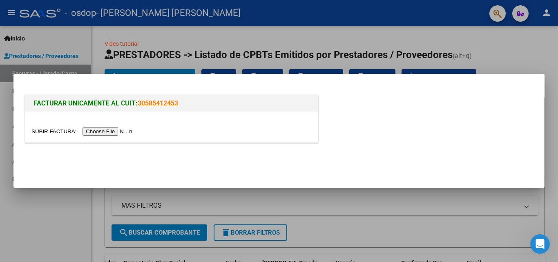
click at [121, 133] on input "file" at bounding box center [82, 131] width 103 height 9
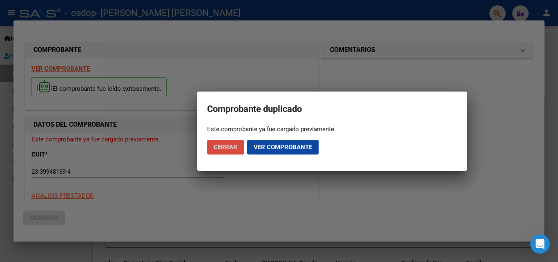
click at [226, 143] on span "Cerrar" at bounding box center [225, 146] width 24 height 7
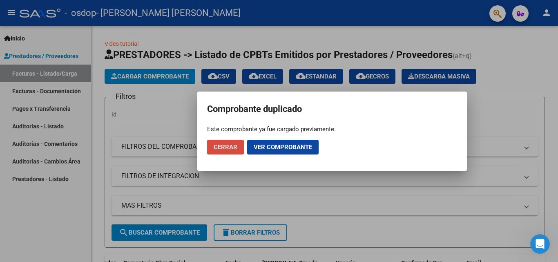
click at [229, 147] on span "Cerrar" at bounding box center [225, 146] width 24 height 7
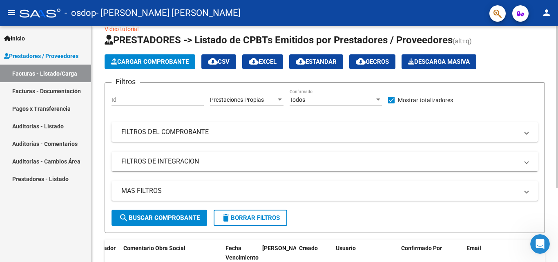
click at [557, 79] on div at bounding box center [557, 118] width 2 height 162
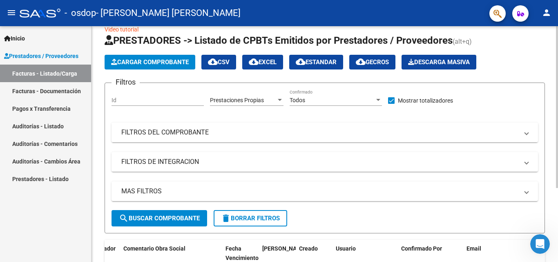
click at [239, 131] on mat-panel-title "FILTROS DEL COMPROBANTE" at bounding box center [319, 132] width 397 height 9
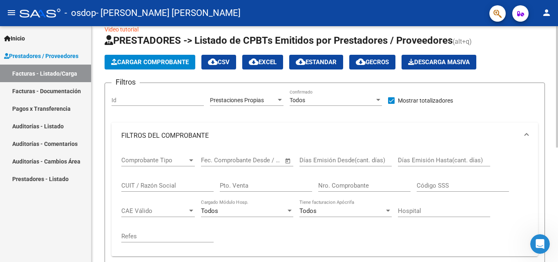
click at [238, 131] on mat-panel-title "FILTROS DEL COMPROBANTE" at bounding box center [319, 135] width 397 height 9
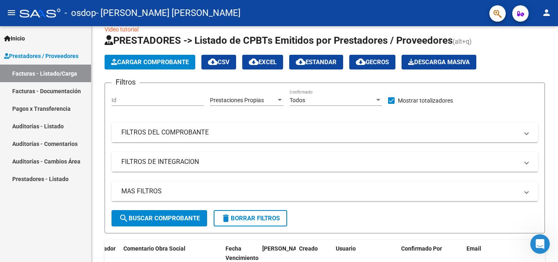
click at [38, 14] on div at bounding box center [40, 13] width 41 height 9
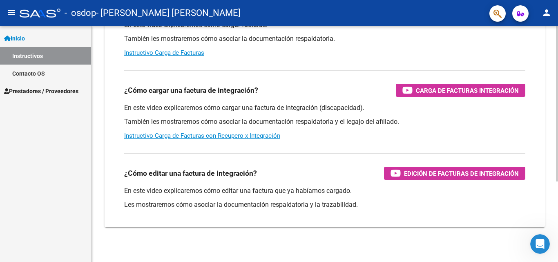
scroll to position [118, 0]
click at [551, 120] on div "Instructivos y Video Tutoriales SAAS Centro de Ayuda - Administración de O.S. C…" at bounding box center [325, 87] width 468 height 358
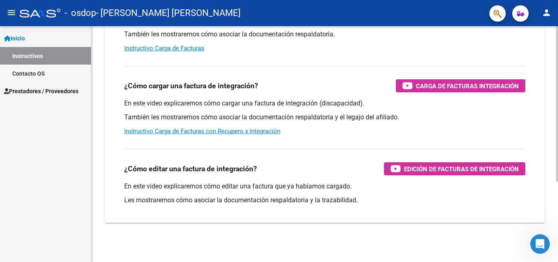
click at [556, 193] on div at bounding box center [557, 184] width 2 height 155
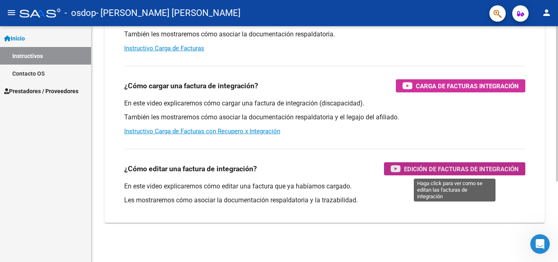
click at [474, 171] on span "Edición de Facturas de integración" at bounding box center [461, 169] width 115 height 10
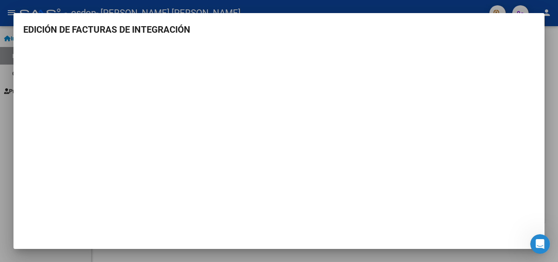
click at [0, 196] on div at bounding box center [279, 131] width 558 height 262
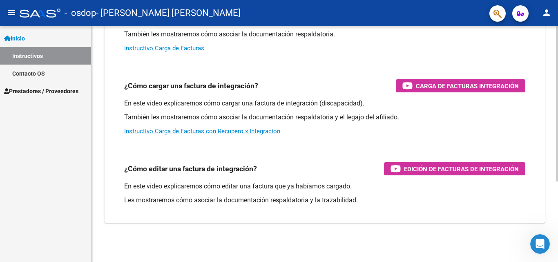
click at [555, 84] on div "Instructivos y Video Tutoriales SAAS Centro de Ayuda - Administración de O.S. C…" at bounding box center [324, 83] width 466 height 358
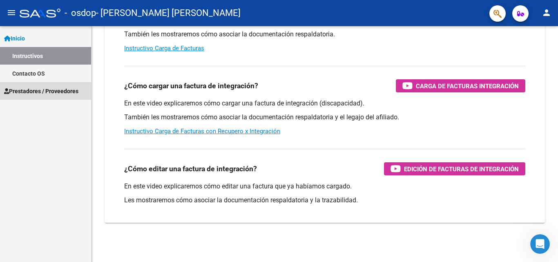
click at [53, 91] on span "Prestadores / Proveedores" at bounding box center [41, 91] width 74 height 9
click at [41, 89] on span "Prestadores / Proveedores" at bounding box center [41, 91] width 74 height 9
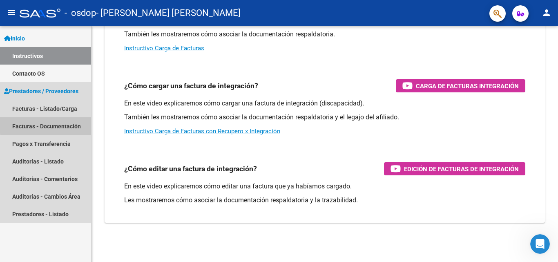
click at [65, 123] on link "Facturas - Documentación" at bounding box center [45, 126] width 91 height 18
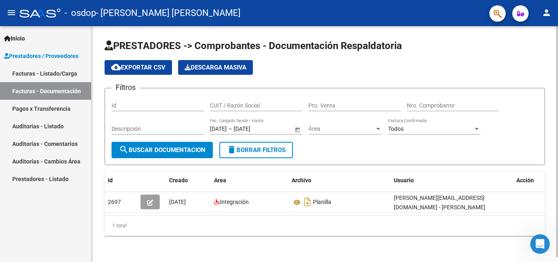
click at [557, 101] on div at bounding box center [557, 141] width 2 height 231
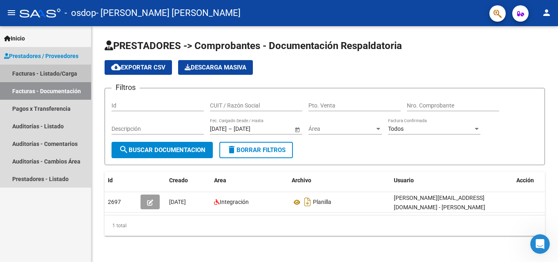
click at [77, 75] on link "Facturas - Listado/Carga" at bounding box center [45, 73] width 91 height 18
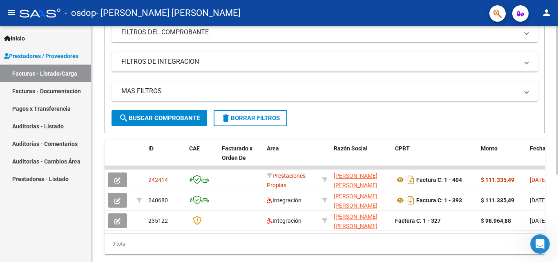
scroll to position [116, 0]
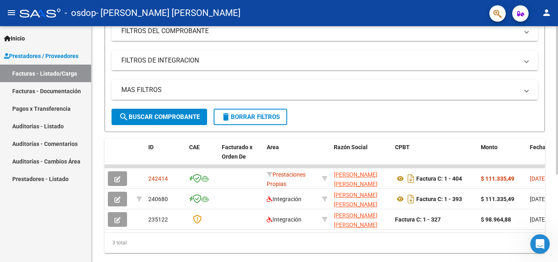
click at [557, 156] on div at bounding box center [557, 176] width 2 height 148
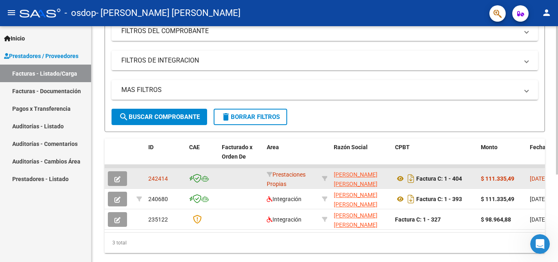
click at [244, 178] on datatable-body-cell at bounding box center [240, 178] width 45 height 20
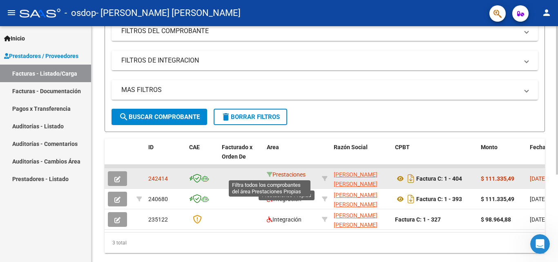
click at [270, 175] on icon at bounding box center [270, 174] width 6 height 6
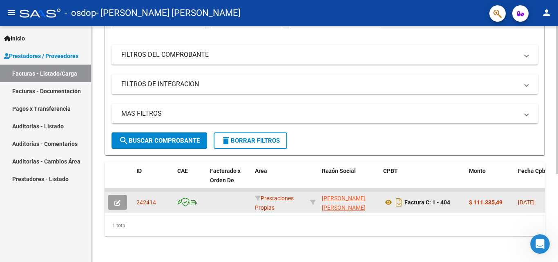
scroll to position [98, 0]
click at [258, 137] on span "delete Borrar Filtros" at bounding box center [250, 140] width 59 height 7
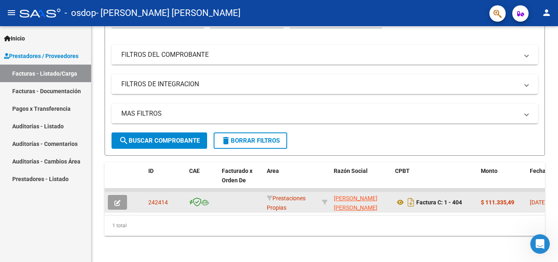
click at [252, 203] on datatable-body-cell at bounding box center [240, 202] width 45 height 20
click at [112, 196] on button "button" at bounding box center [117, 202] width 19 height 15
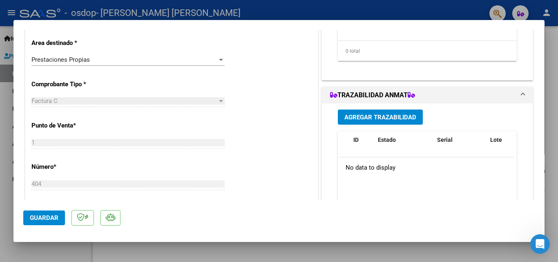
scroll to position [136, 0]
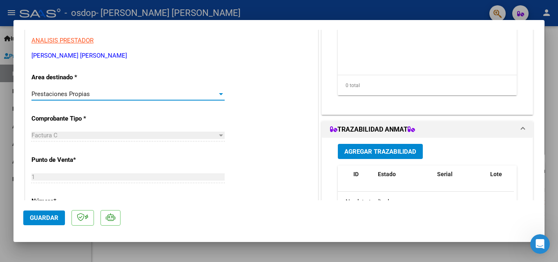
click at [219, 93] on div at bounding box center [221, 94] width 4 height 2
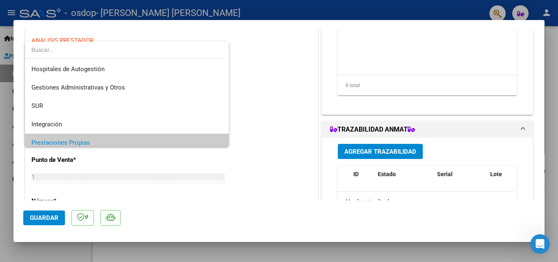
scroll to position [49, 0]
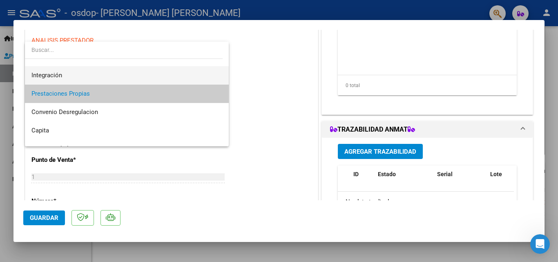
click at [209, 69] on span "Integración" at bounding box center [126, 75] width 191 height 18
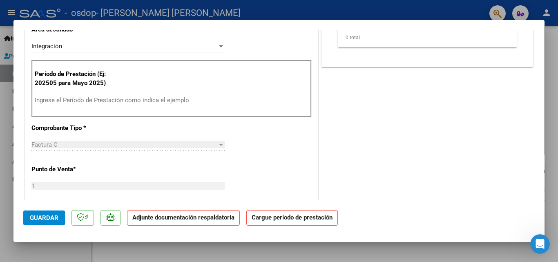
scroll to position [185, 0]
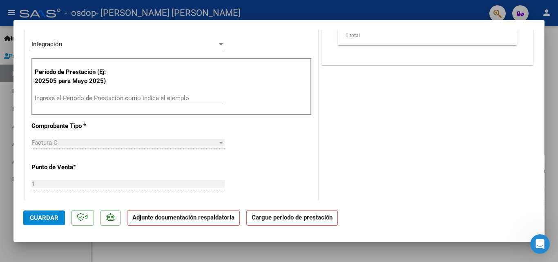
click at [167, 94] on input "Ingrese el Período de Prestación como indica el ejemplo" at bounding box center [129, 97] width 189 height 7
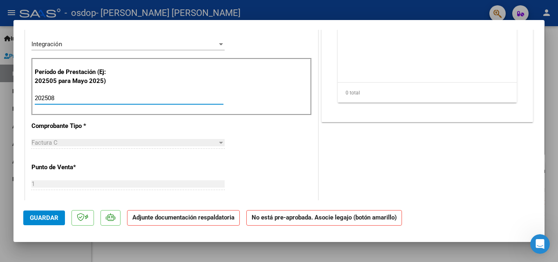
type input "202508"
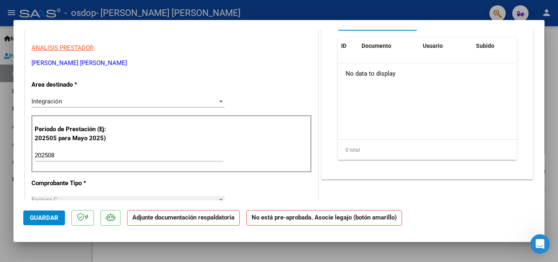
scroll to position [127, 0]
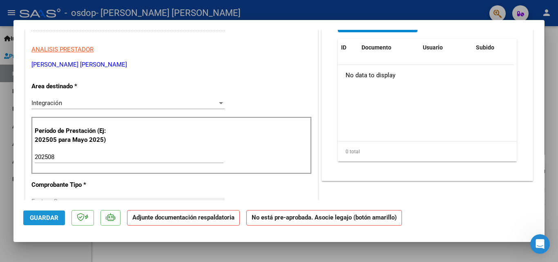
click at [49, 216] on span "Guardar" at bounding box center [44, 217] width 29 height 7
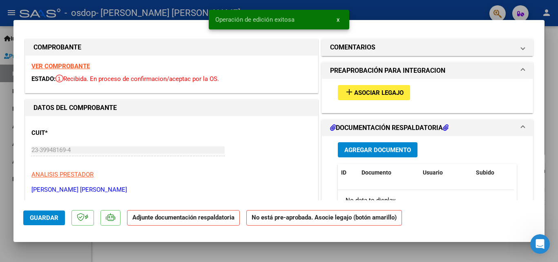
scroll to position [0, 0]
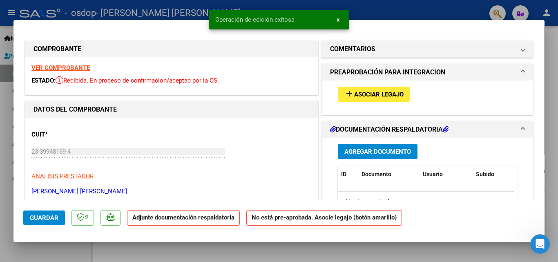
click at [394, 92] on span "Asociar Legajo" at bounding box center [378, 94] width 49 height 7
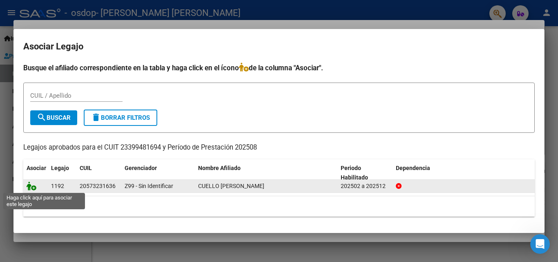
click at [33, 187] on icon at bounding box center [32, 185] width 10 height 9
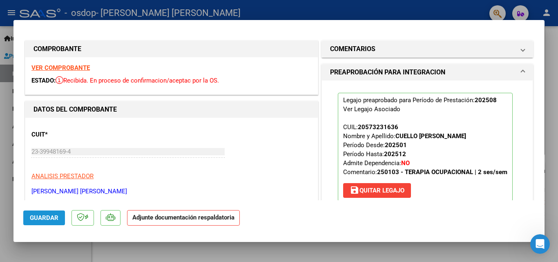
click at [51, 221] on span "Guardar" at bounding box center [44, 217] width 29 height 7
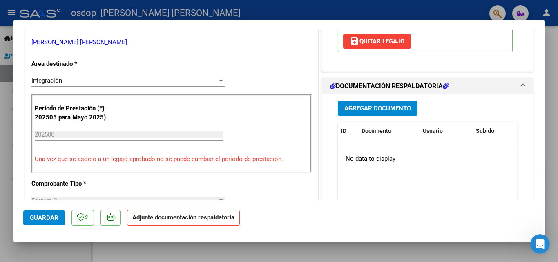
scroll to position [149, 0]
click at [383, 107] on span "Agregar Documento" at bounding box center [377, 107] width 67 height 7
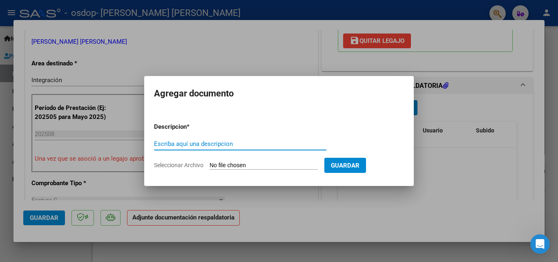
click at [258, 142] on input "Escriba aquí una descripcion" at bounding box center [240, 143] width 172 height 7
click at [170, 164] on span "Seleccionar Archivo" at bounding box center [178, 165] width 49 height 7
click at [209, 164] on input "Seleccionar Archivo" at bounding box center [263, 166] width 108 height 8
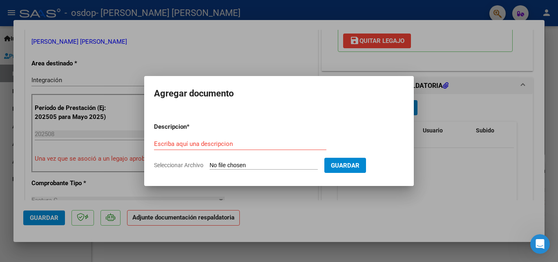
type input "C:\fakepath\Planilla asistencia Cuello - Agosto.pdf"
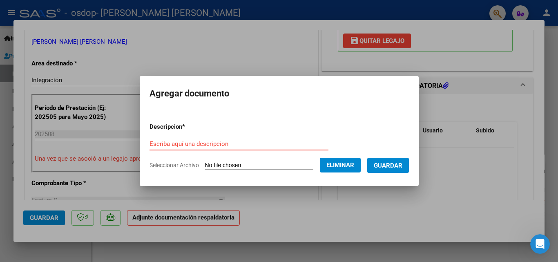
click at [179, 144] on input "Escriba aquí una descripcion" at bounding box center [238, 143] width 179 height 7
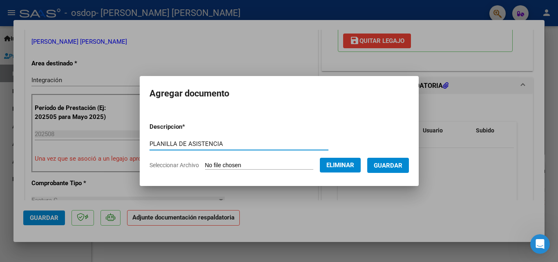
type input "PLANILLA DE ASISTENCIA"
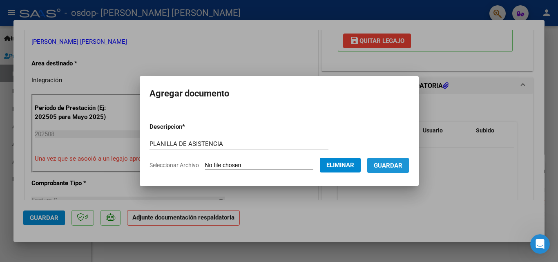
click at [384, 162] on span "Guardar" at bounding box center [387, 165] width 29 height 7
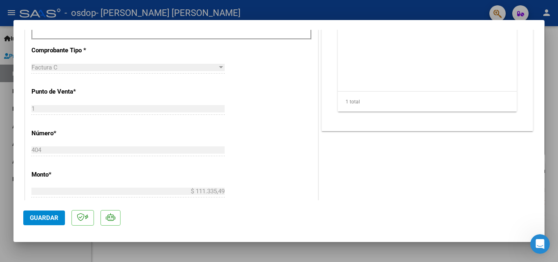
scroll to position [396, 0]
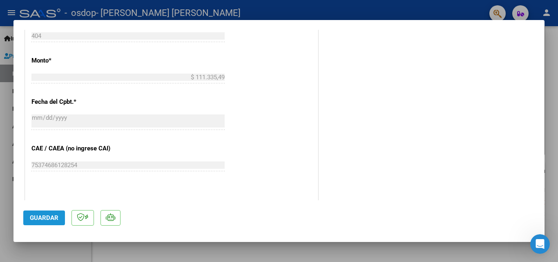
click at [44, 220] on span "Guardar" at bounding box center [44, 217] width 29 height 7
click at [51, 217] on span "Guardar" at bounding box center [44, 217] width 29 height 7
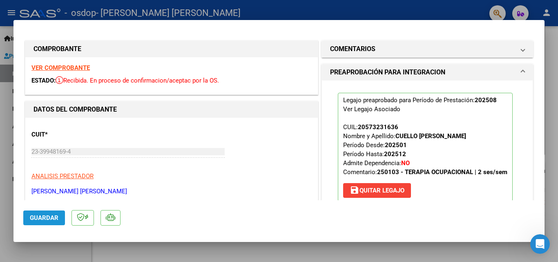
click at [45, 212] on button "Guardar" at bounding box center [44, 217] width 42 height 15
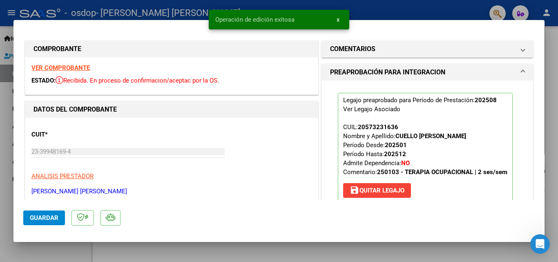
click at [539, 67] on mat-dialog-content "COMPROBANTE VER COMPROBANTE ESTADO: Recibida. En proceso de confirmacion/acepta…" at bounding box center [278, 115] width 531 height 170
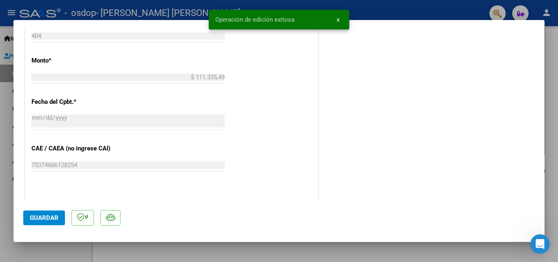
scroll to position [530, 0]
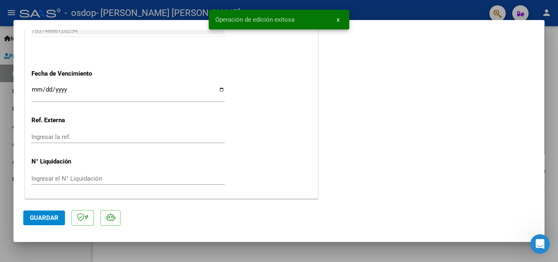
click at [557, 214] on div at bounding box center [279, 131] width 558 height 262
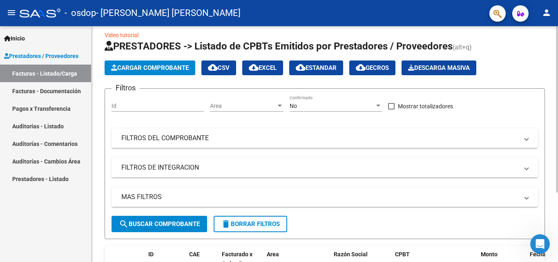
scroll to position [0, 0]
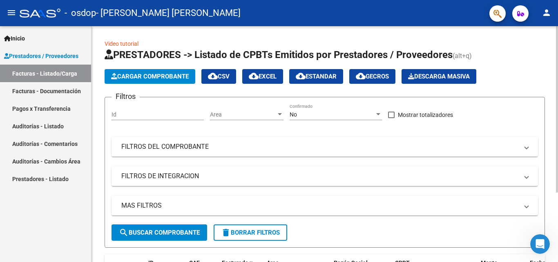
click at [557, 48] on div at bounding box center [557, 109] width 2 height 166
click at [557, 69] on div at bounding box center [557, 109] width 2 height 166
click at [233, 171] on mat-expansion-panel-header "FILTROS DE INTEGRACION" at bounding box center [324, 176] width 426 height 20
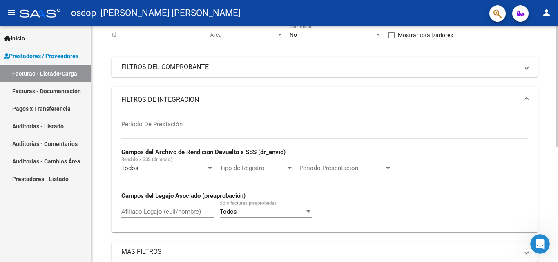
click at [557, 166] on div at bounding box center [557, 128] width 2 height 121
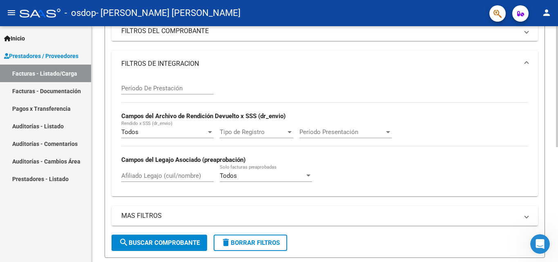
scroll to position [142, 0]
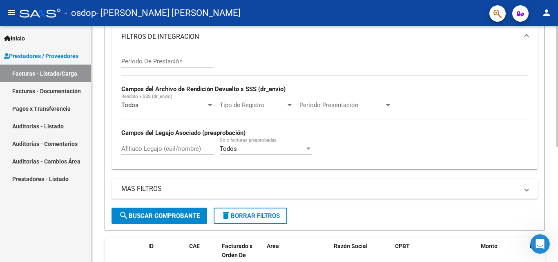
click at [557, 198] on div at bounding box center [557, 161] width 2 height 121
click at [171, 208] on button "search Buscar Comprobante" at bounding box center [159, 215] width 96 height 16
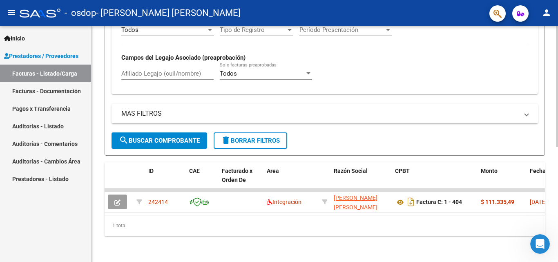
scroll to position [224, 0]
click at [556, 158] on div at bounding box center [557, 201] width 2 height 121
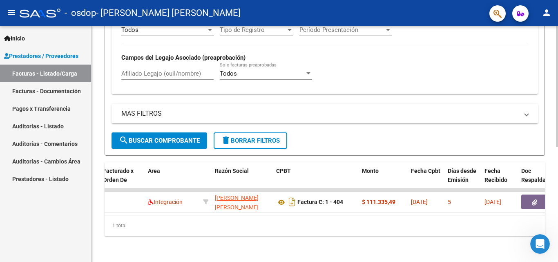
scroll to position [0, 0]
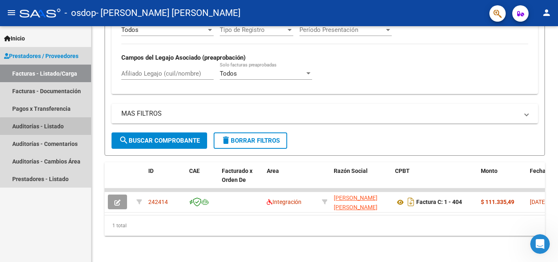
click at [74, 131] on link "Auditorías - Listado" at bounding box center [45, 126] width 91 height 18
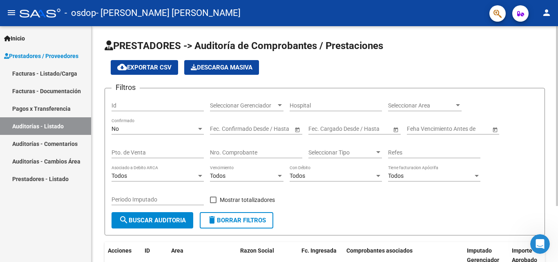
click at [557, 47] on div at bounding box center [557, 116] width 2 height 180
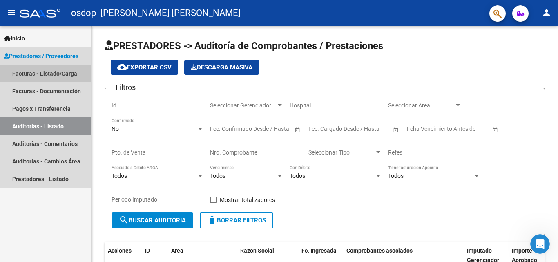
click at [60, 73] on link "Facturas - Listado/Carga" at bounding box center [45, 73] width 91 height 18
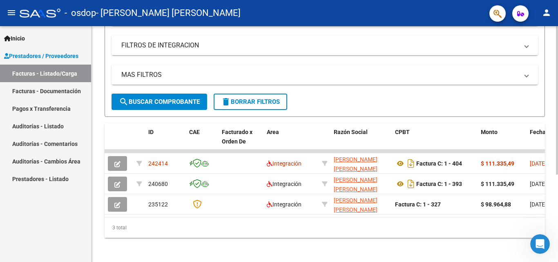
scroll to position [131, 0]
click at [557, 140] on div at bounding box center [557, 187] width 2 height 148
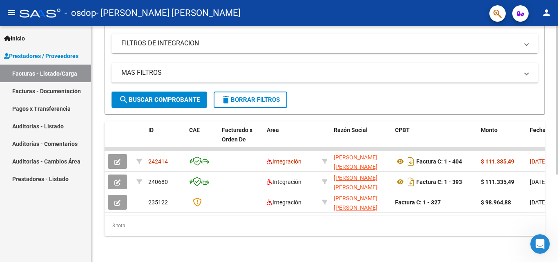
scroll to position [139, 0]
click at [557, 171] on div at bounding box center [557, 187] width 2 height 148
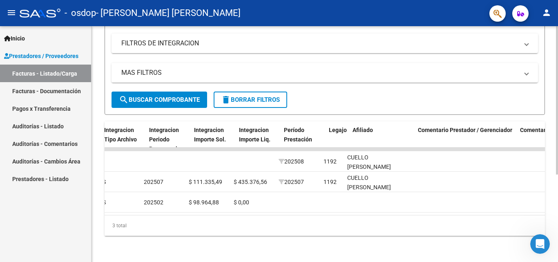
scroll to position [0, 0]
